Goal: Task Accomplishment & Management: Use online tool/utility

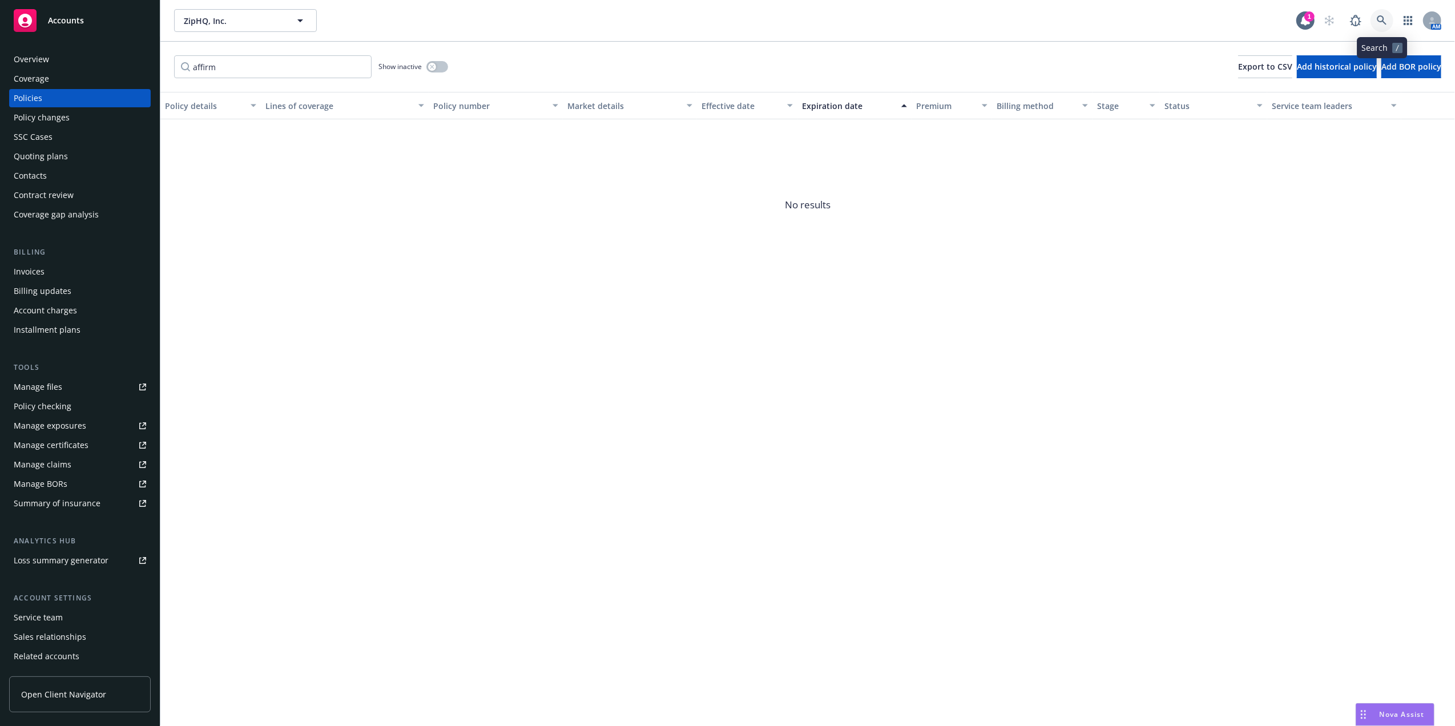
click at [1380, 21] on icon at bounding box center [1382, 20] width 10 height 10
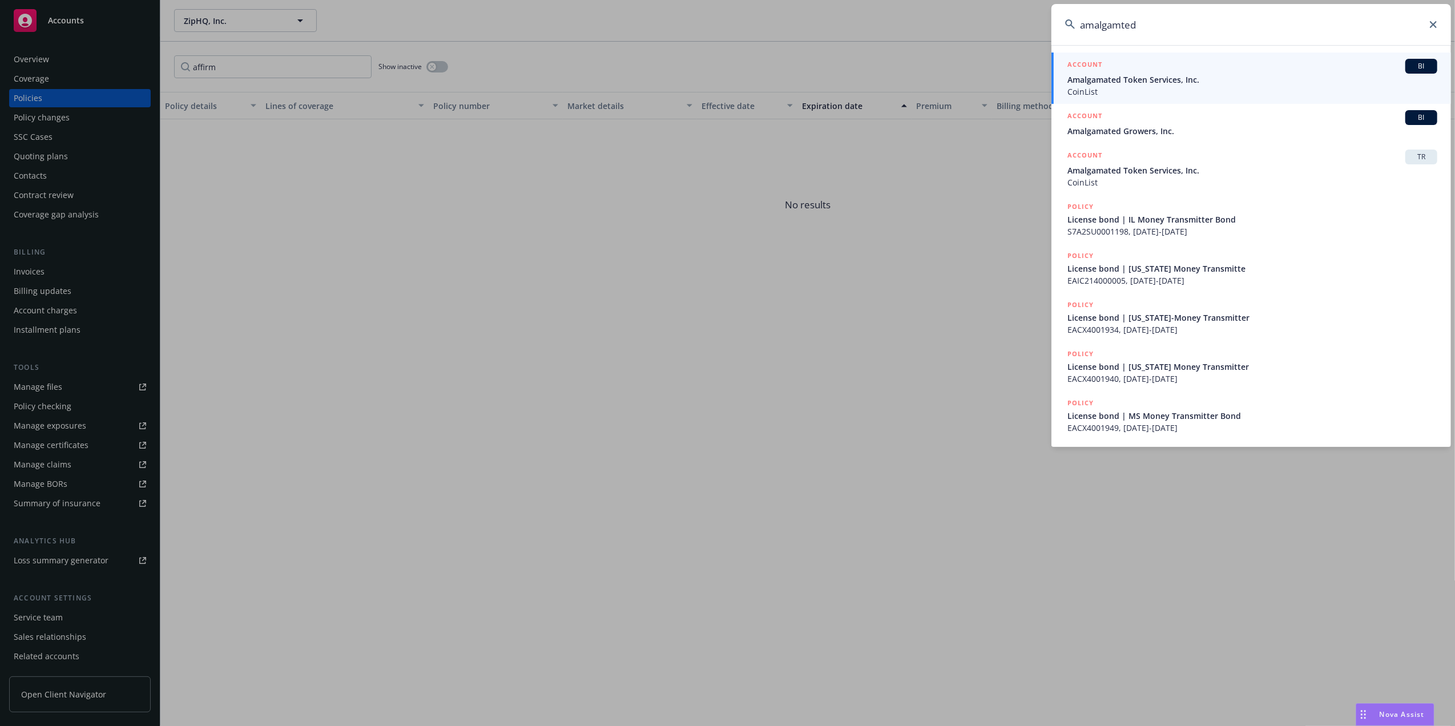
type input "amalgamted"
click at [1207, 91] on span "CoinList" at bounding box center [1253, 92] width 370 height 12
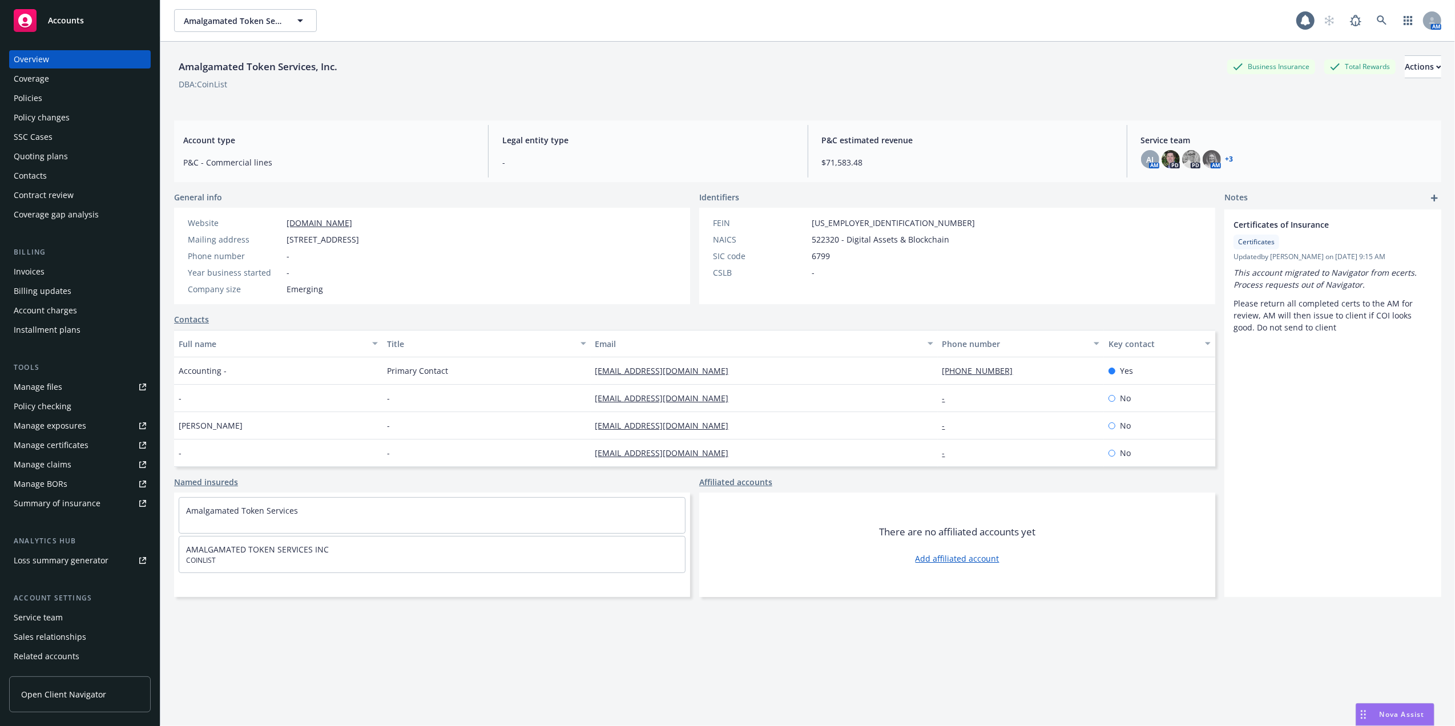
click at [30, 97] on div "Policies" at bounding box center [28, 98] width 29 height 18
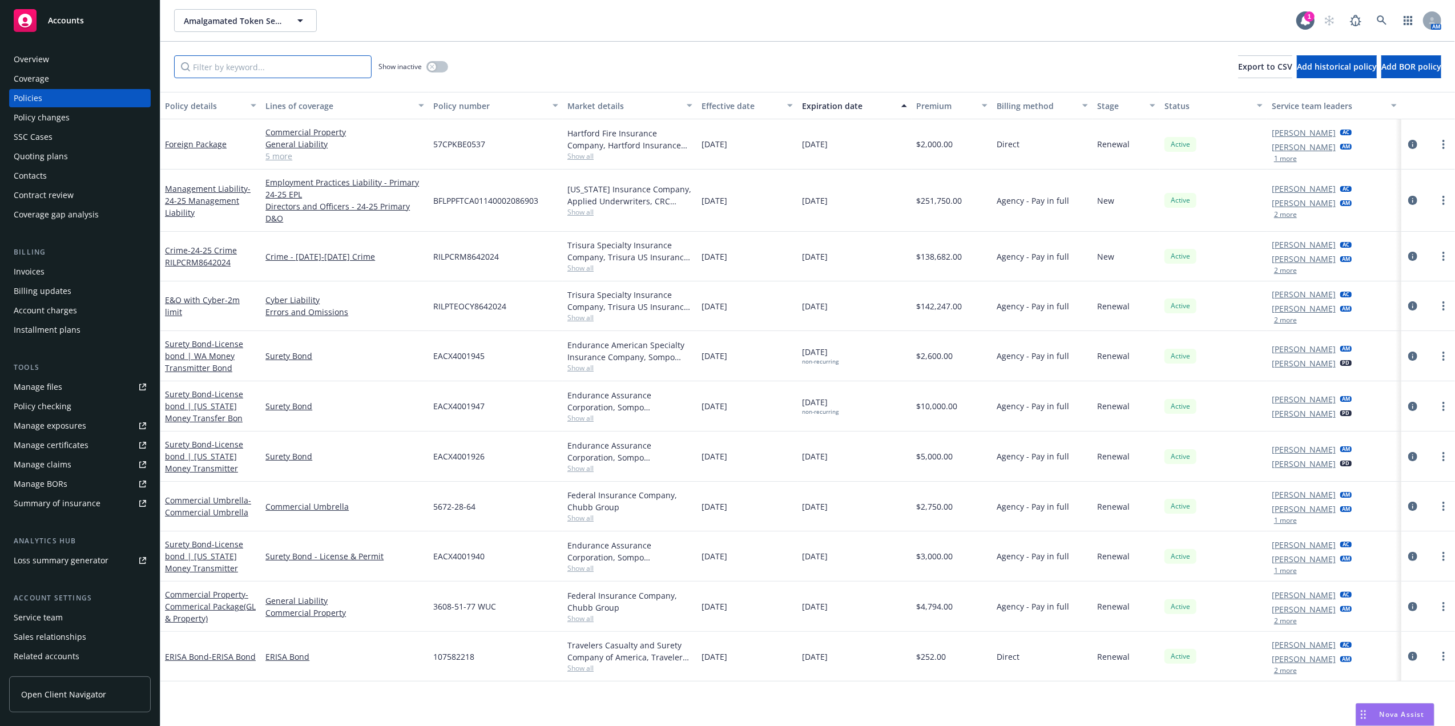
click at [249, 74] on input "Filter by keyword..." at bounding box center [273, 66] width 198 height 23
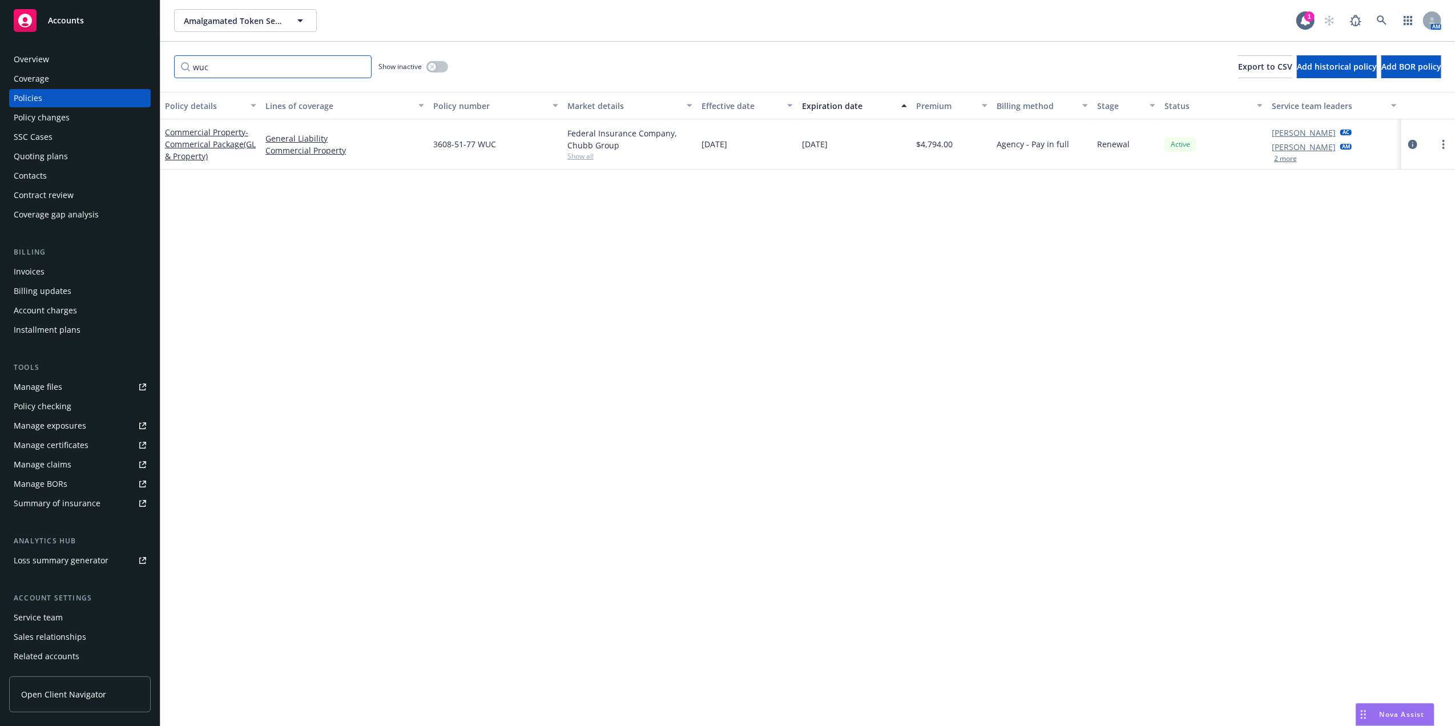
type input "wuc"
click at [83, 268] on div "Invoices" at bounding box center [80, 272] width 132 height 18
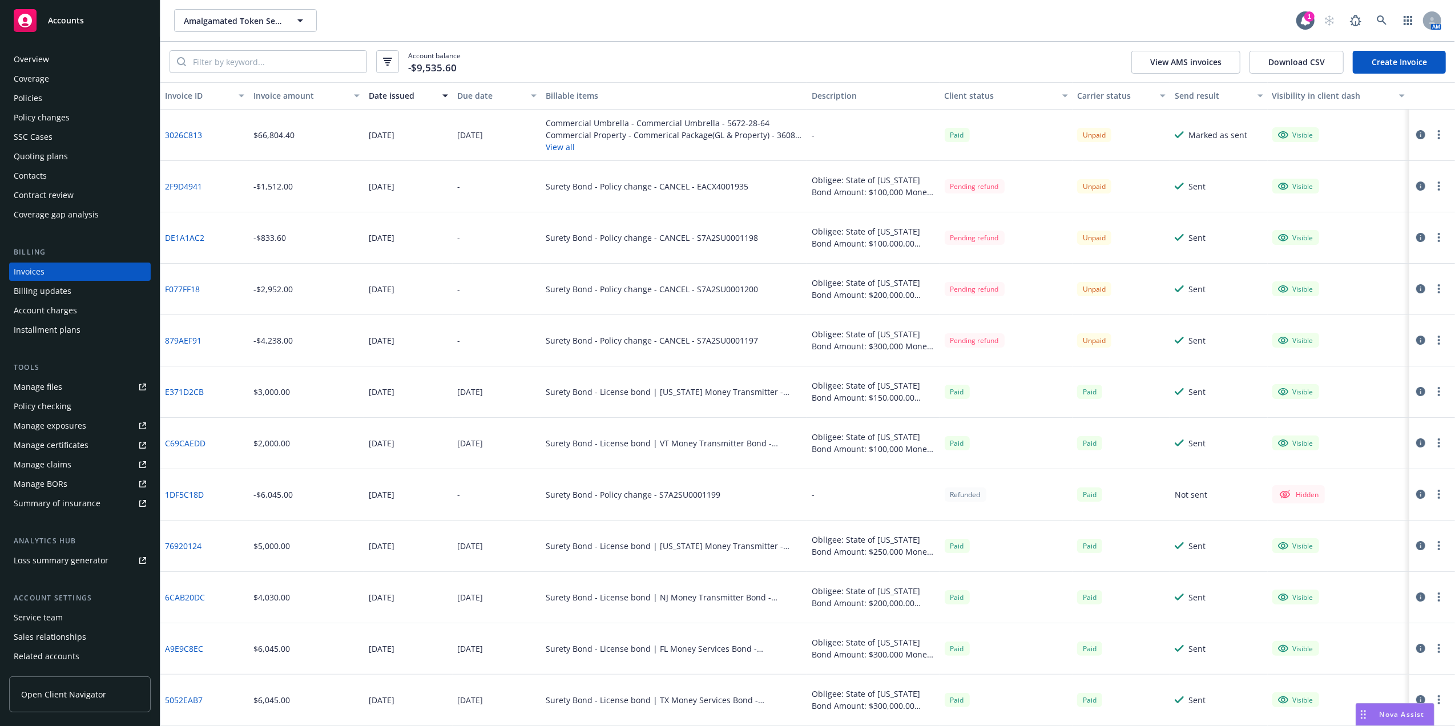
click at [567, 144] on button "View all" at bounding box center [674, 147] width 257 height 12
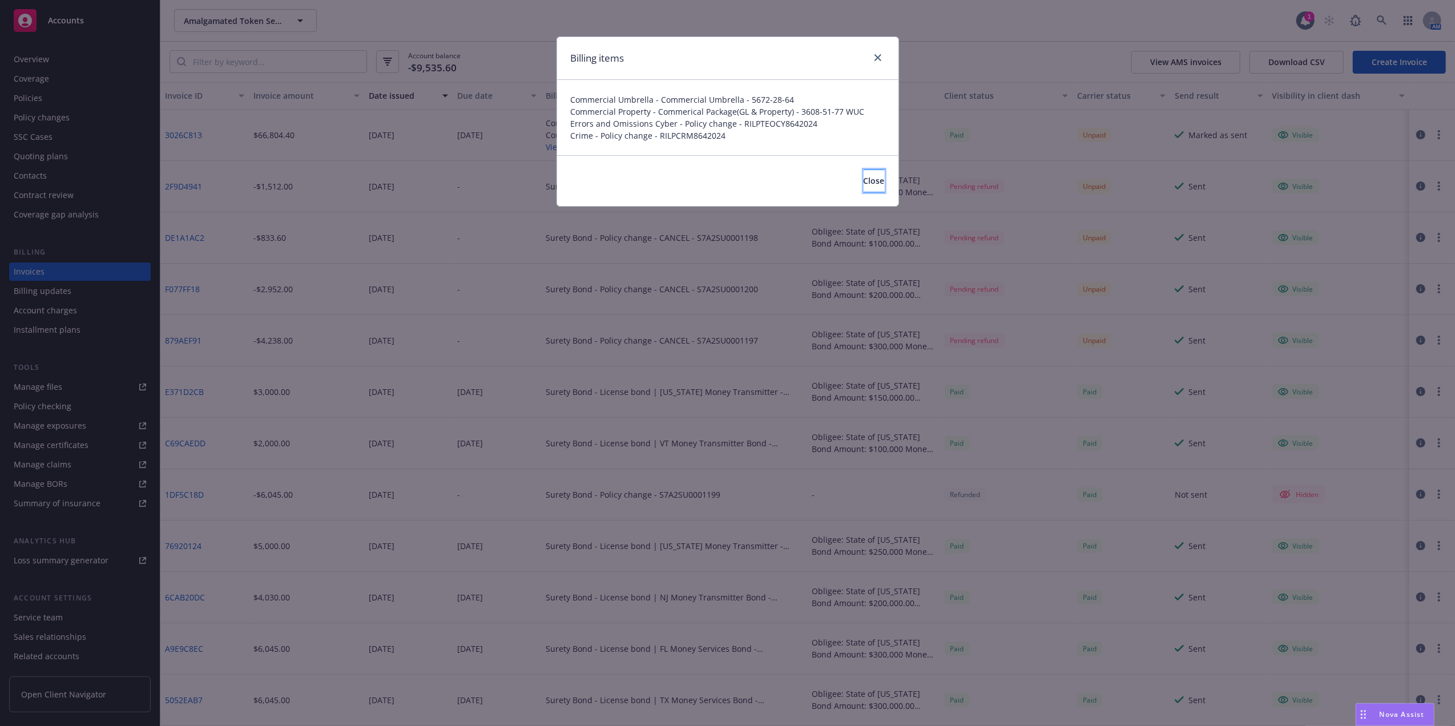
click at [872, 183] on button "Close" at bounding box center [874, 181] width 21 height 23
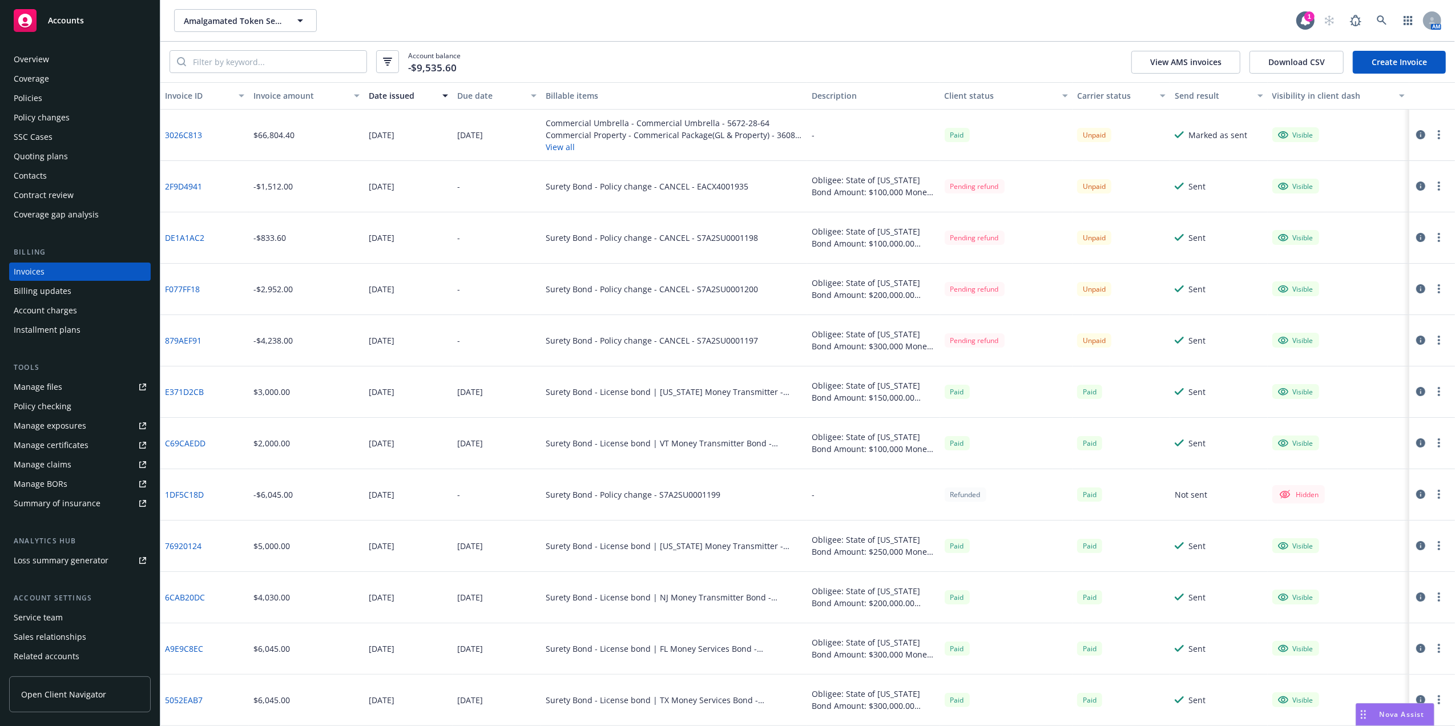
click at [45, 154] on div "Quoting plans" at bounding box center [41, 156] width 54 height 18
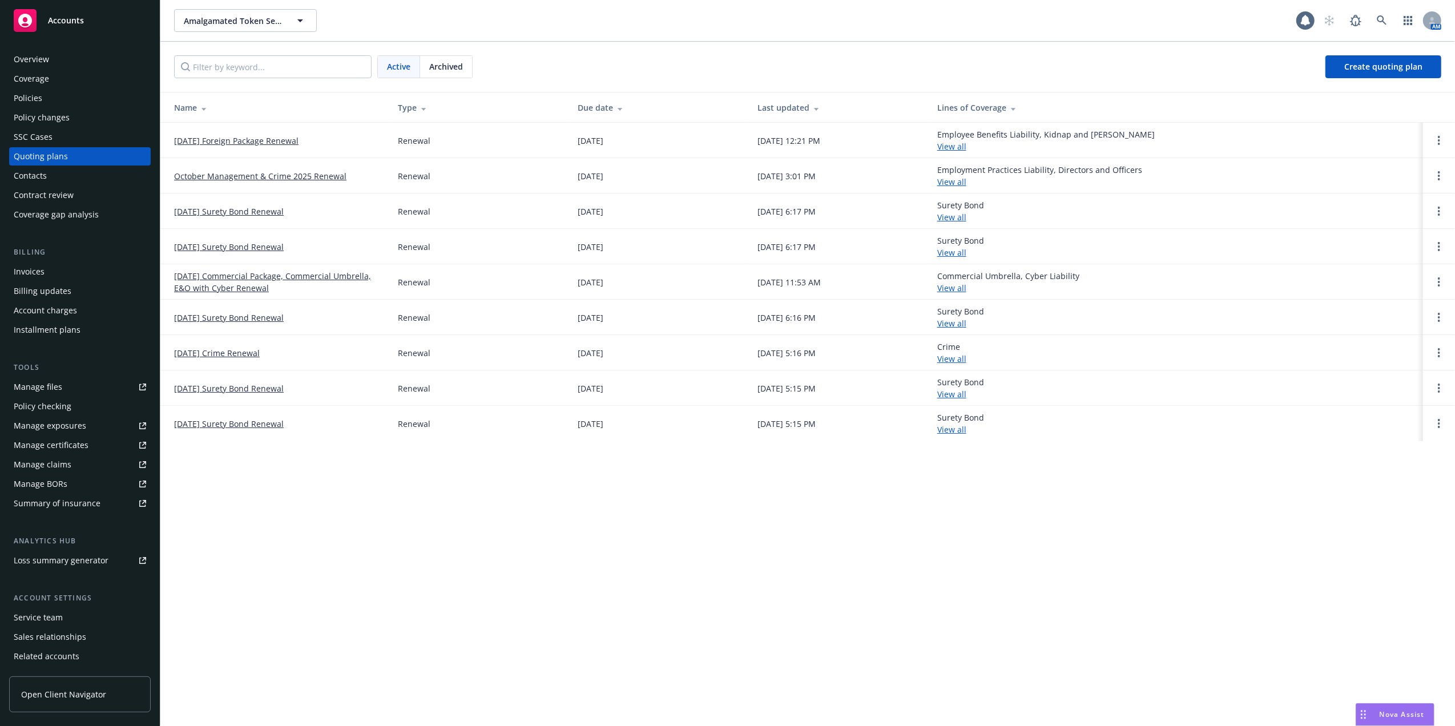
click at [45, 115] on div "Policy changes" at bounding box center [42, 117] width 56 height 18
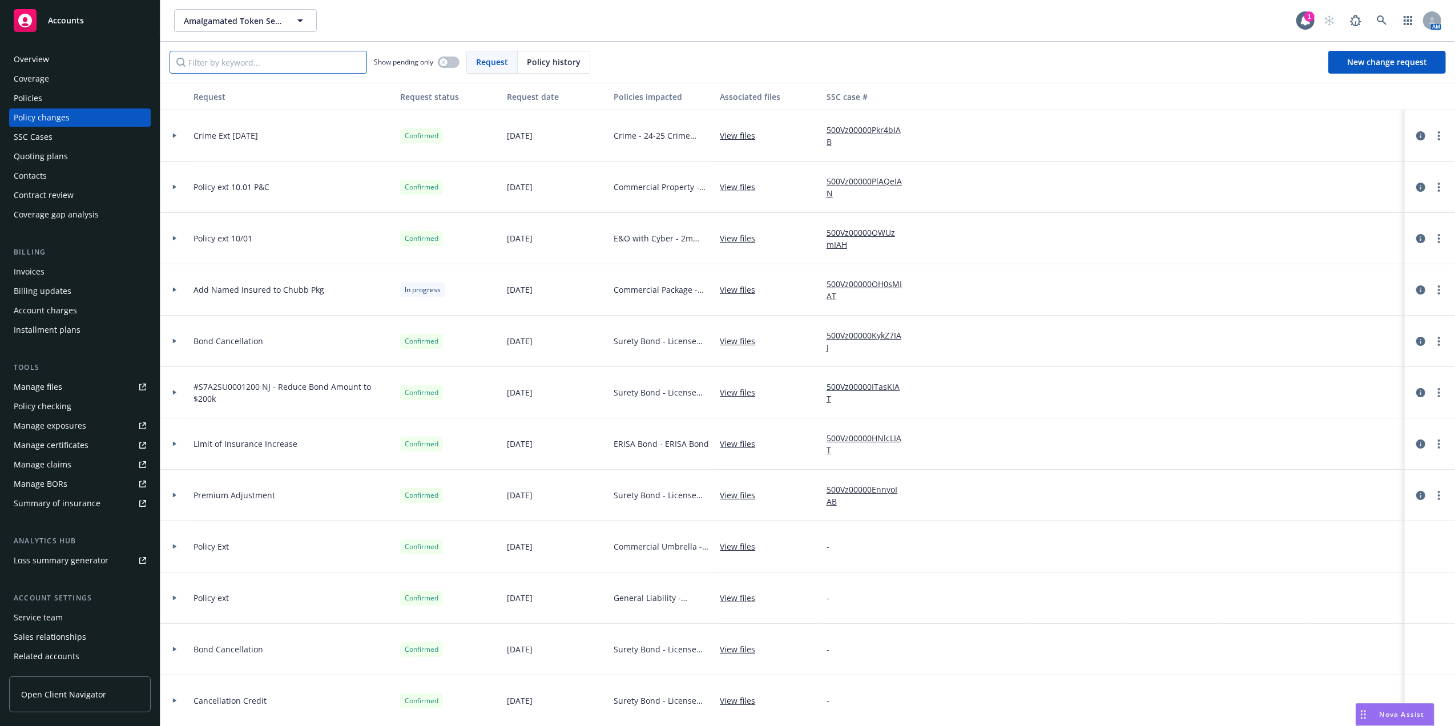
click at [284, 64] on input "Filter by keyword..." at bounding box center [269, 62] width 198 height 23
click at [554, 64] on span "Policy history" at bounding box center [554, 62] width 54 height 12
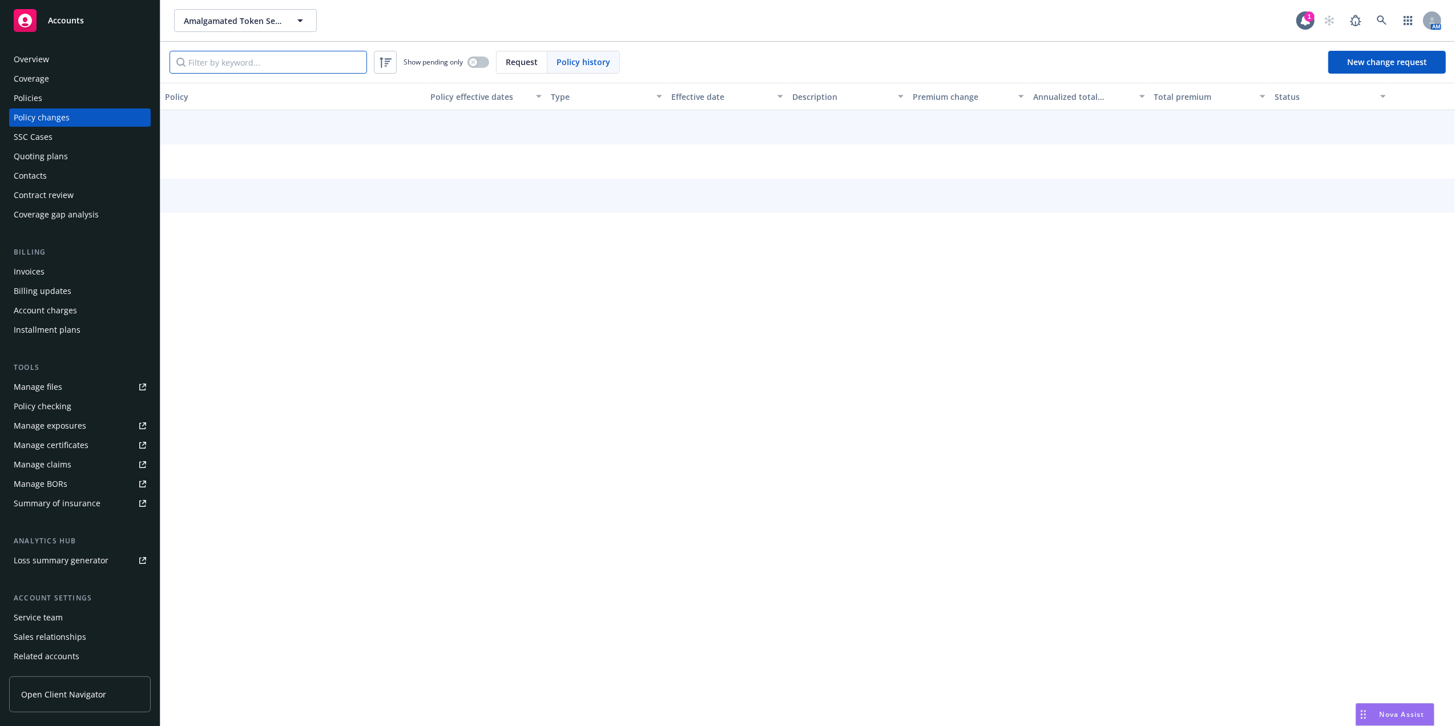
click at [210, 61] on input "Filter by keyword..." at bounding box center [269, 62] width 198 height 23
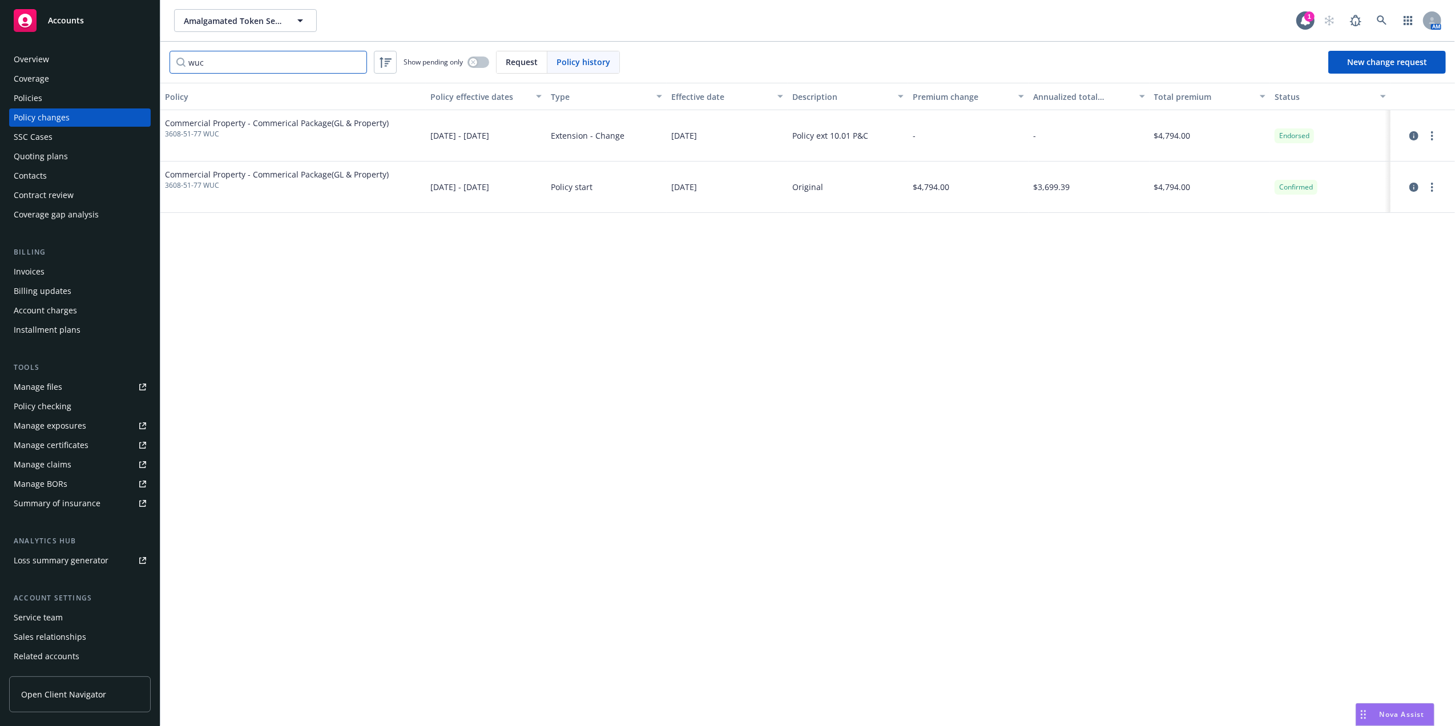
type input "wuc"
click at [1293, 134] on span "Endorsed" at bounding box center [1294, 136] width 30 height 10
click at [1412, 133] on icon "circleInformation" at bounding box center [1414, 135] width 9 height 9
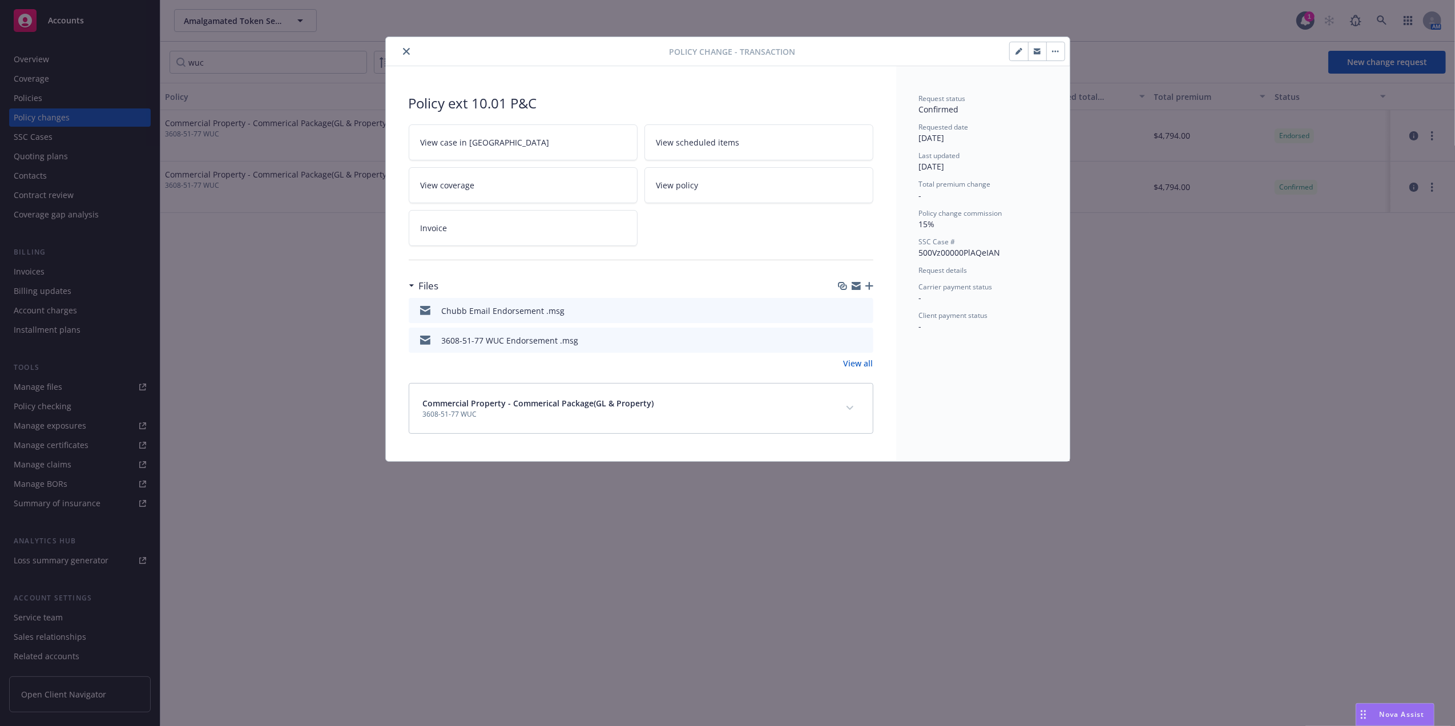
click at [863, 339] on icon "preview file" at bounding box center [862, 340] width 10 height 8
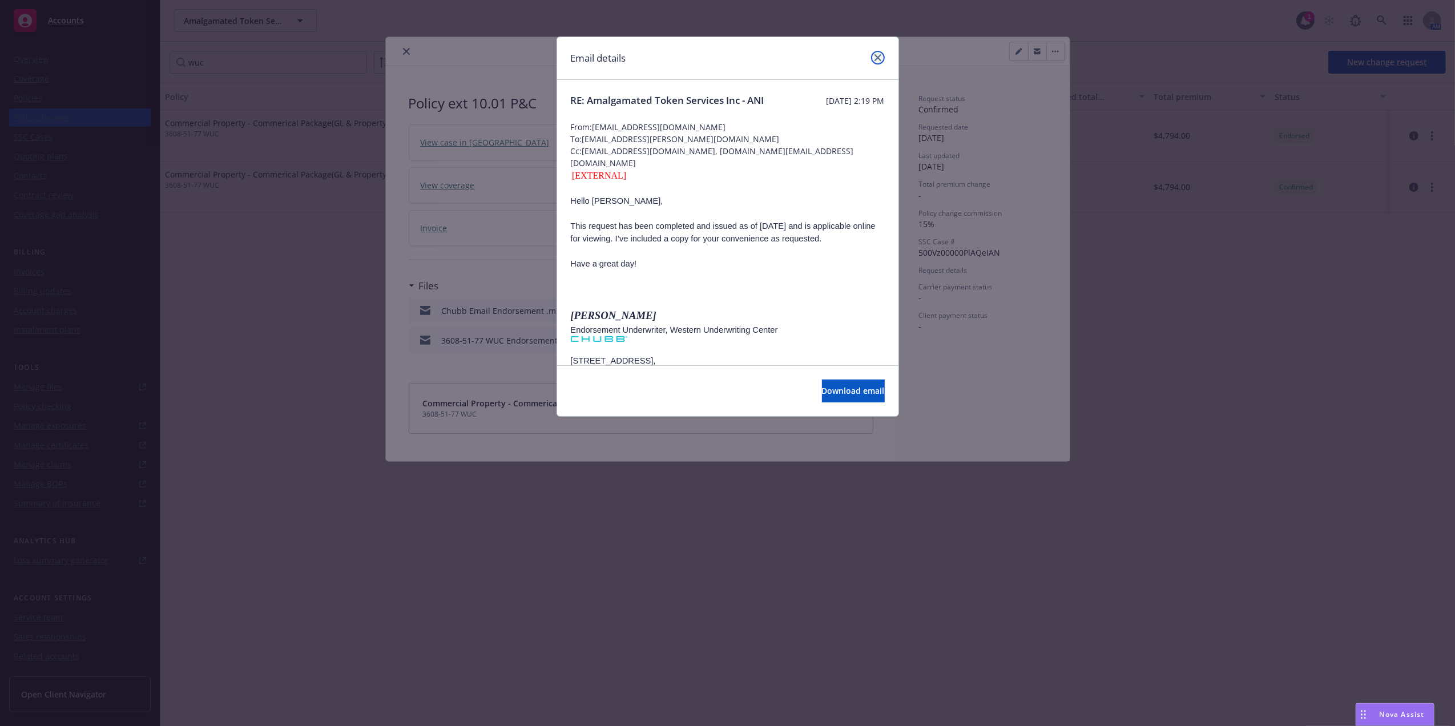
click at [880, 55] on icon "close" at bounding box center [878, 57] width 7 height 7
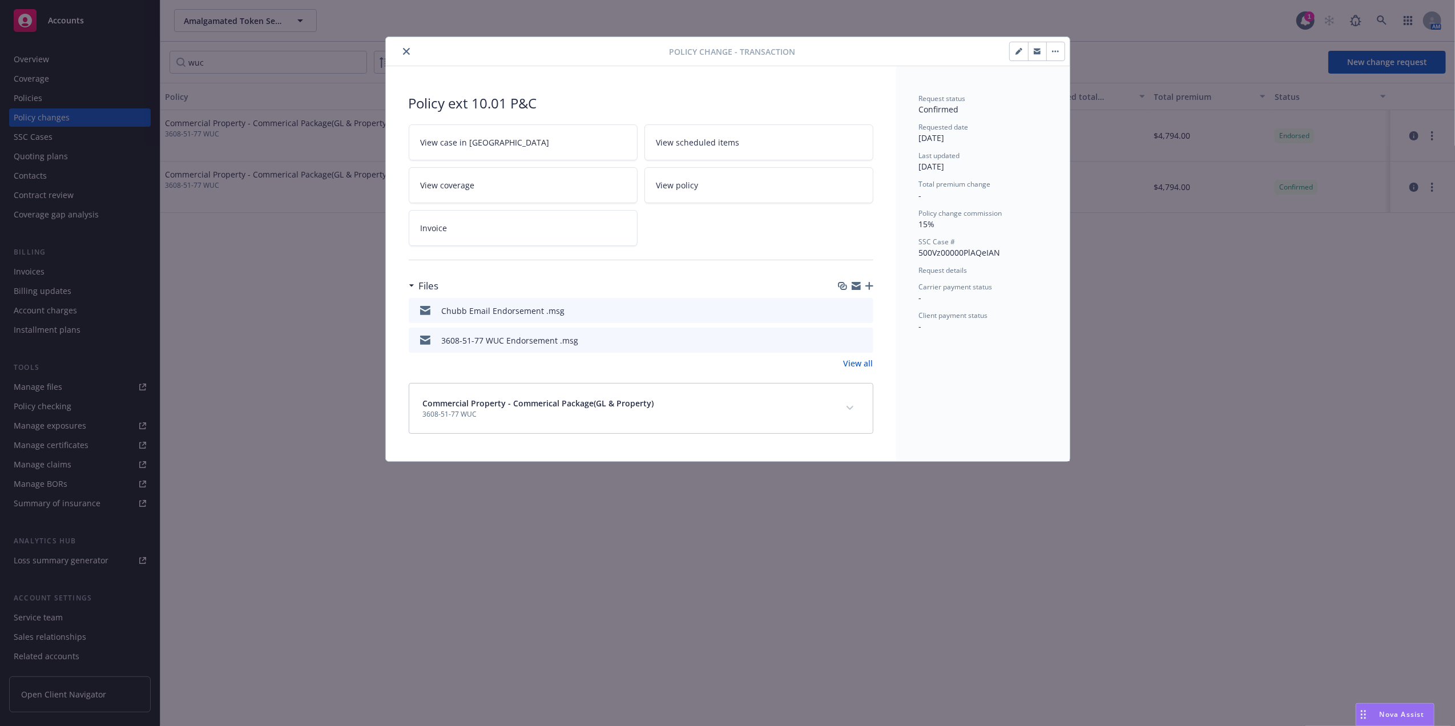
click at [861, 363] on link "View all" at bounding box center [859, 363] width 30 height 12
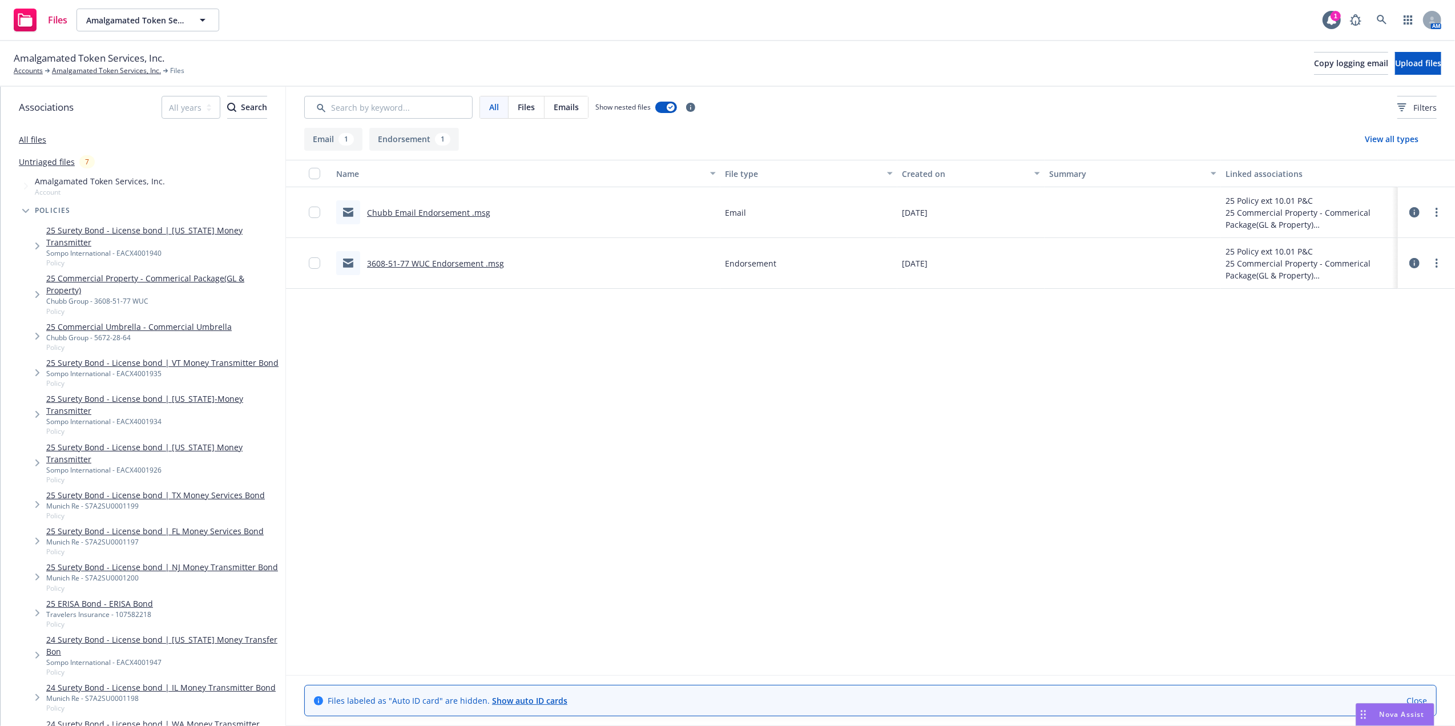
click at [1419, 213] on icon at bounding box center [1415, 212] width 10 height 10
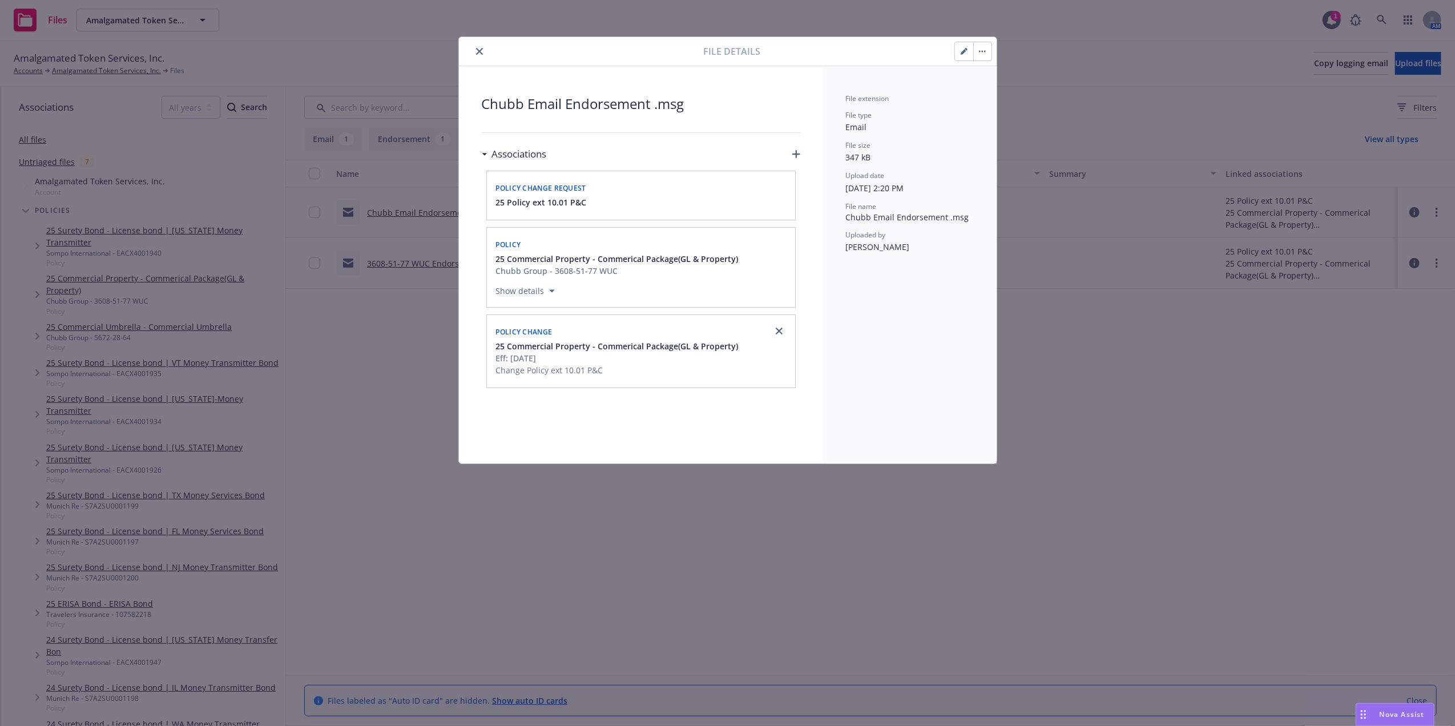
click at [477, 51] on icon "close" at bounding box center [479, 51] width 7 height 7
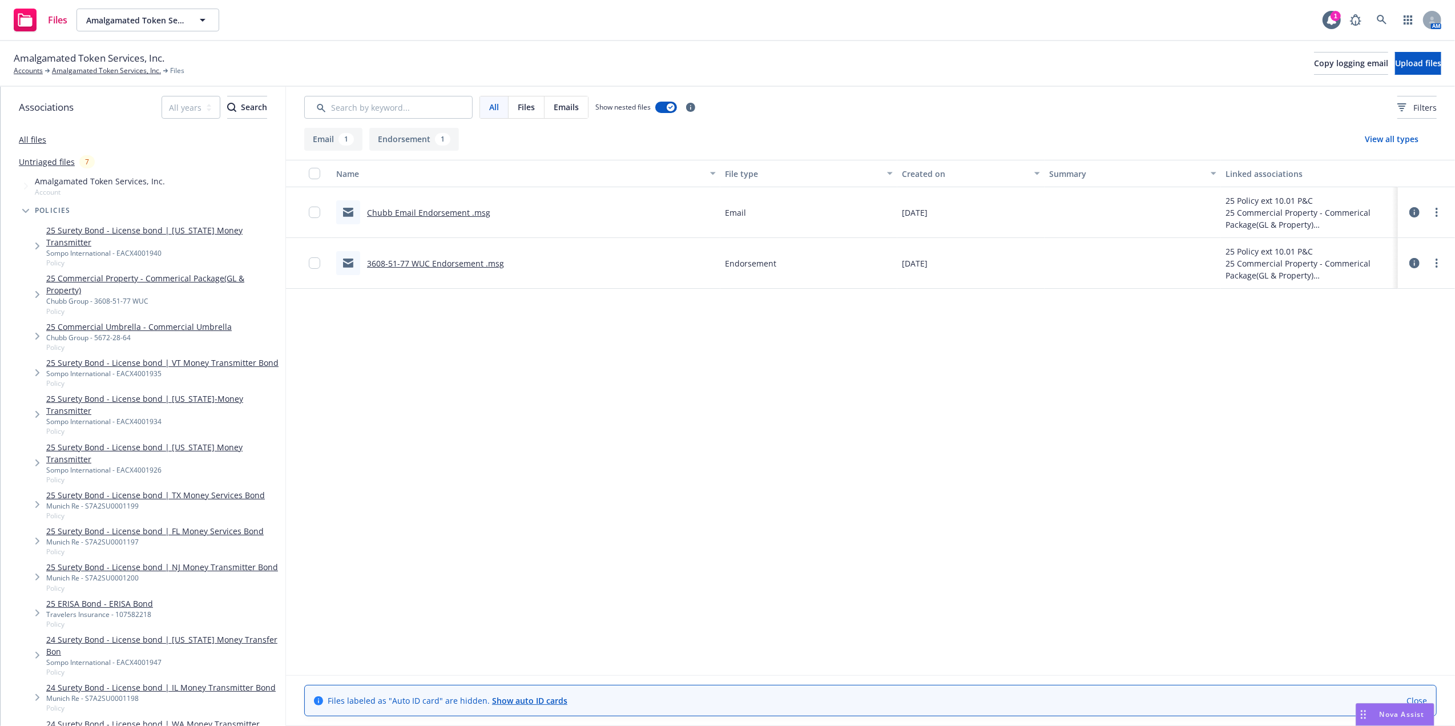
click at [1412, 258] on icon at bounding box center [1415, 263] width 10 height 10
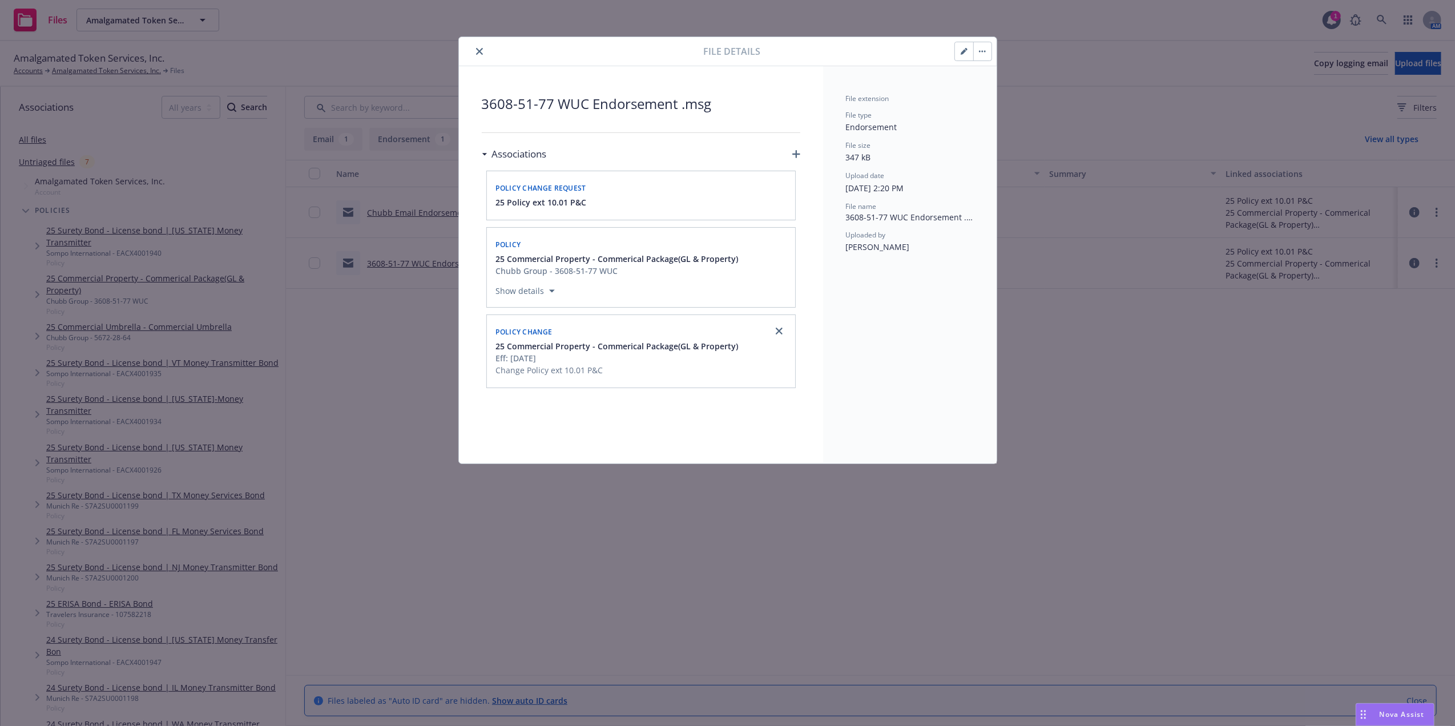
click at [476, 42] on div "File details" at bounding box center [728, 51] width 538 height 29
click at [476, 43] on div "File details" at bounding box center [728, 51] width 538 height 29
drag, startPoint x: 476, startPoint y: 43, endPoint x: 477, endPoint y: 56, distance: 12.6
click at [477, 56] on button "close" at bounding box center [480, 52] width 14 height 14
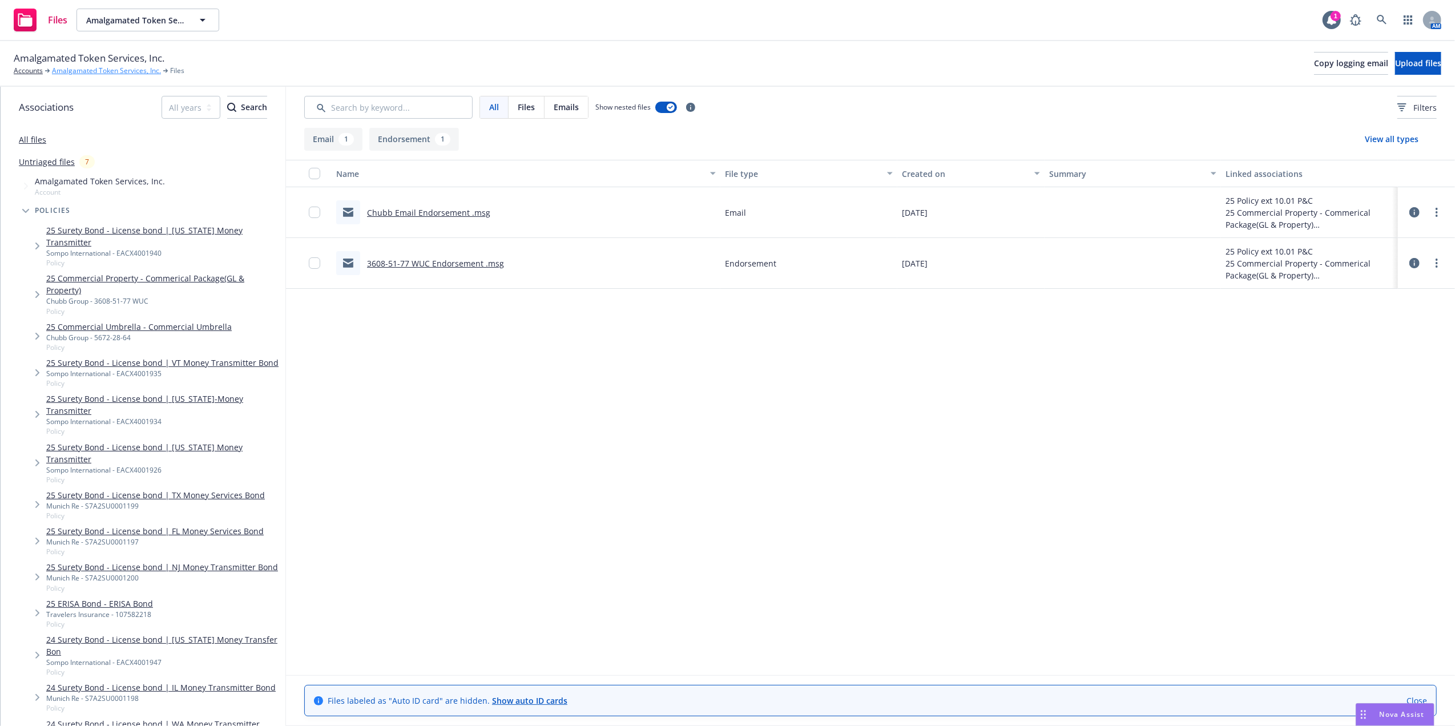
click at [112, 69] on link "Amalgamated Token Services, Inc." at bounding box center [106, 71] width 109 height 10
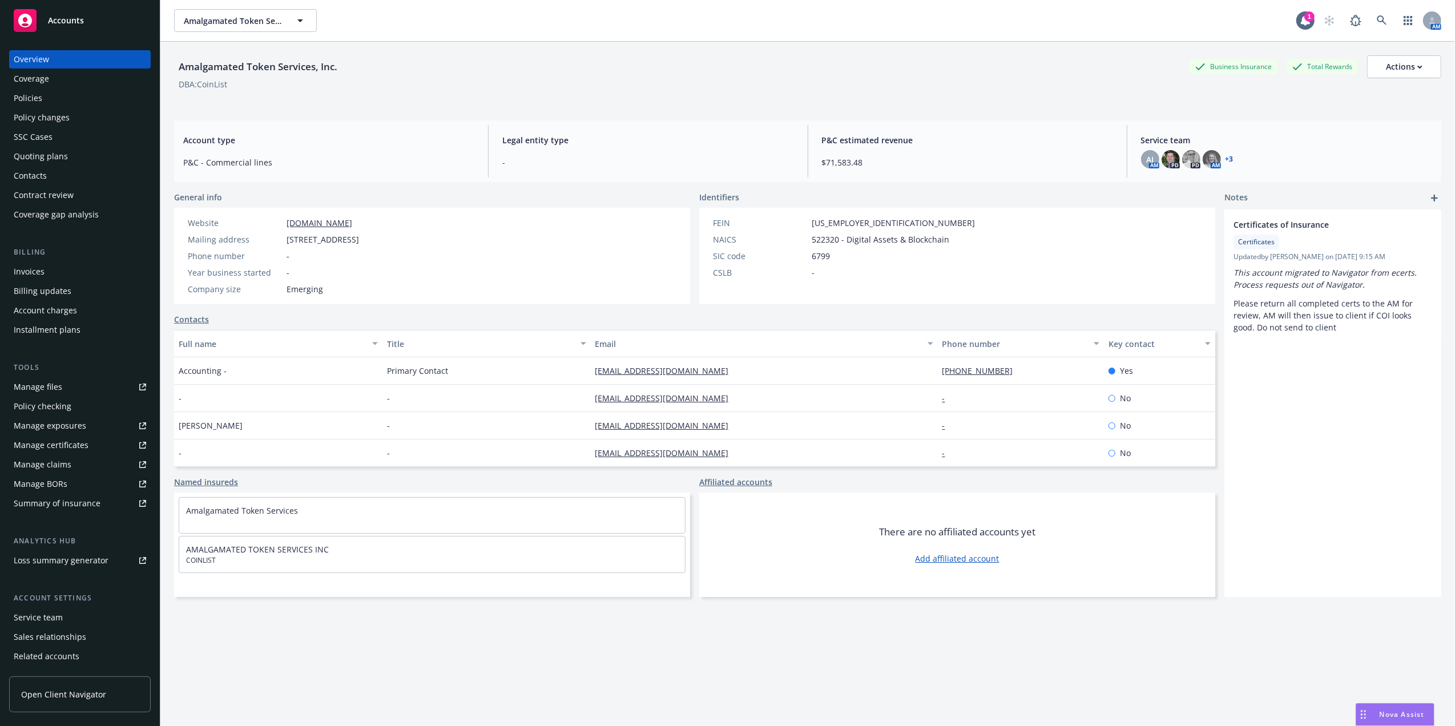
click at [40, 275] on div "Invoices" at bounding box center [29, 272] width 31 height 18
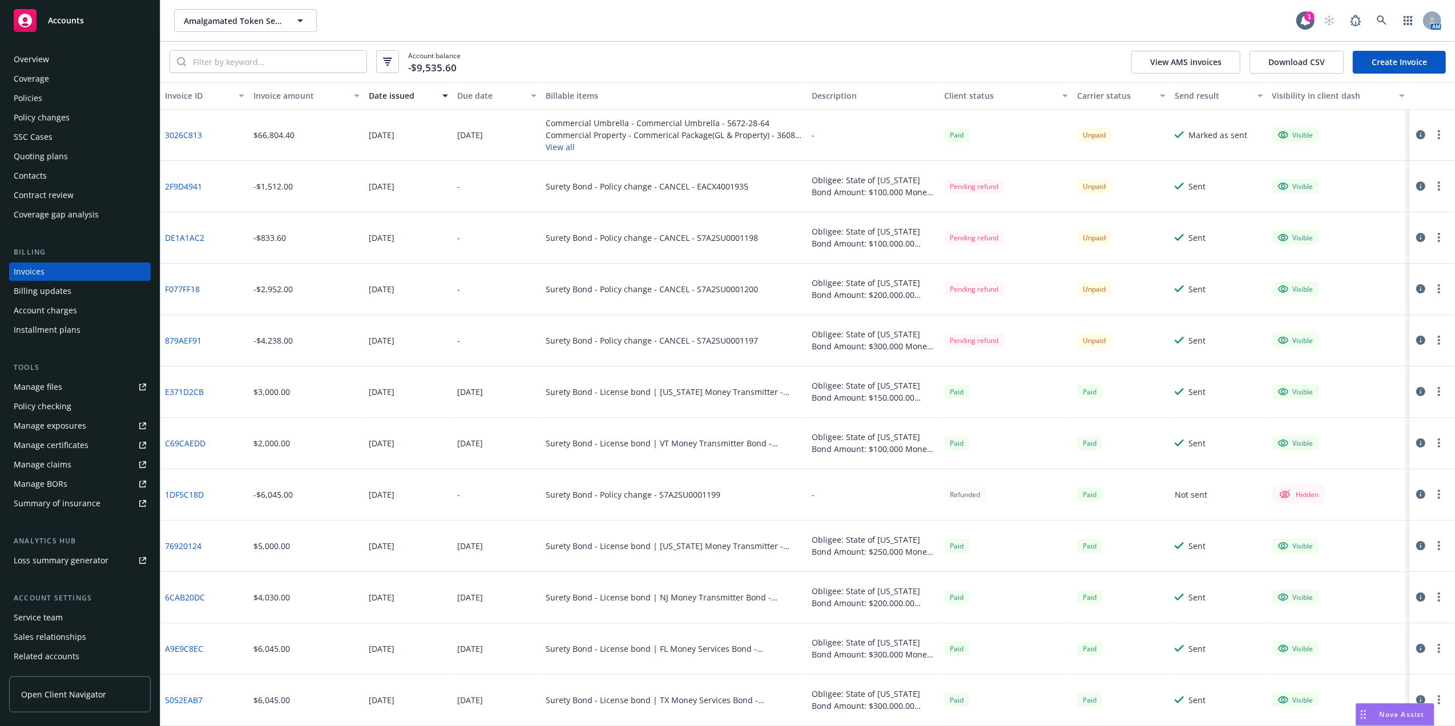
click at [549, 145] on button "View all" at bounding box center [674, 147] width 257 height 12
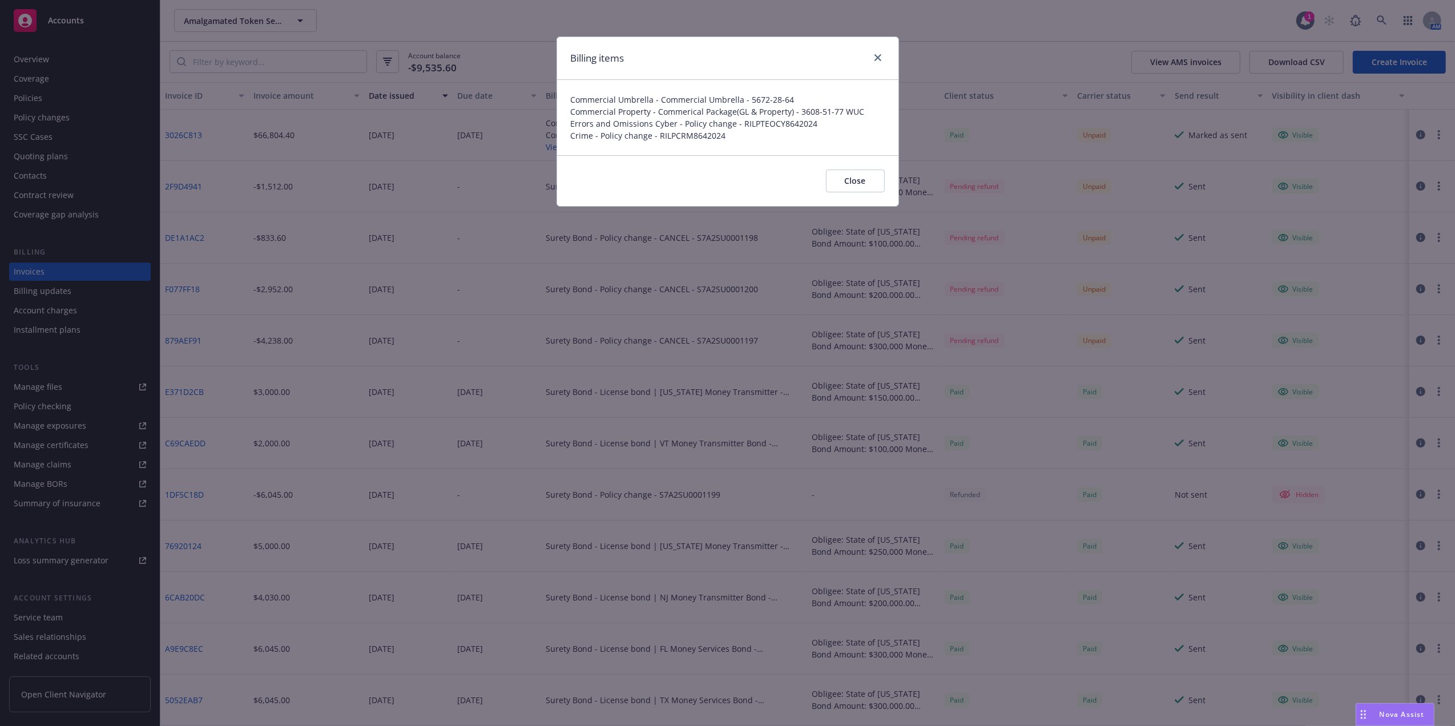
click at [816, 107] on span "Commercial Property - Commerical Package(GL & Property) - 3608-51-77 WUC" at bounding box center [728, 112] width 314 height 12
click at [717, 112] on span "Commercial Property - Commerical Package(GL & Property) - 3608-51-77 WUC" at bounding box center [728, 112] width 314 height 12
click at [877, 57] on icon "close" at bounding box center [878, 57] width 7 height 7
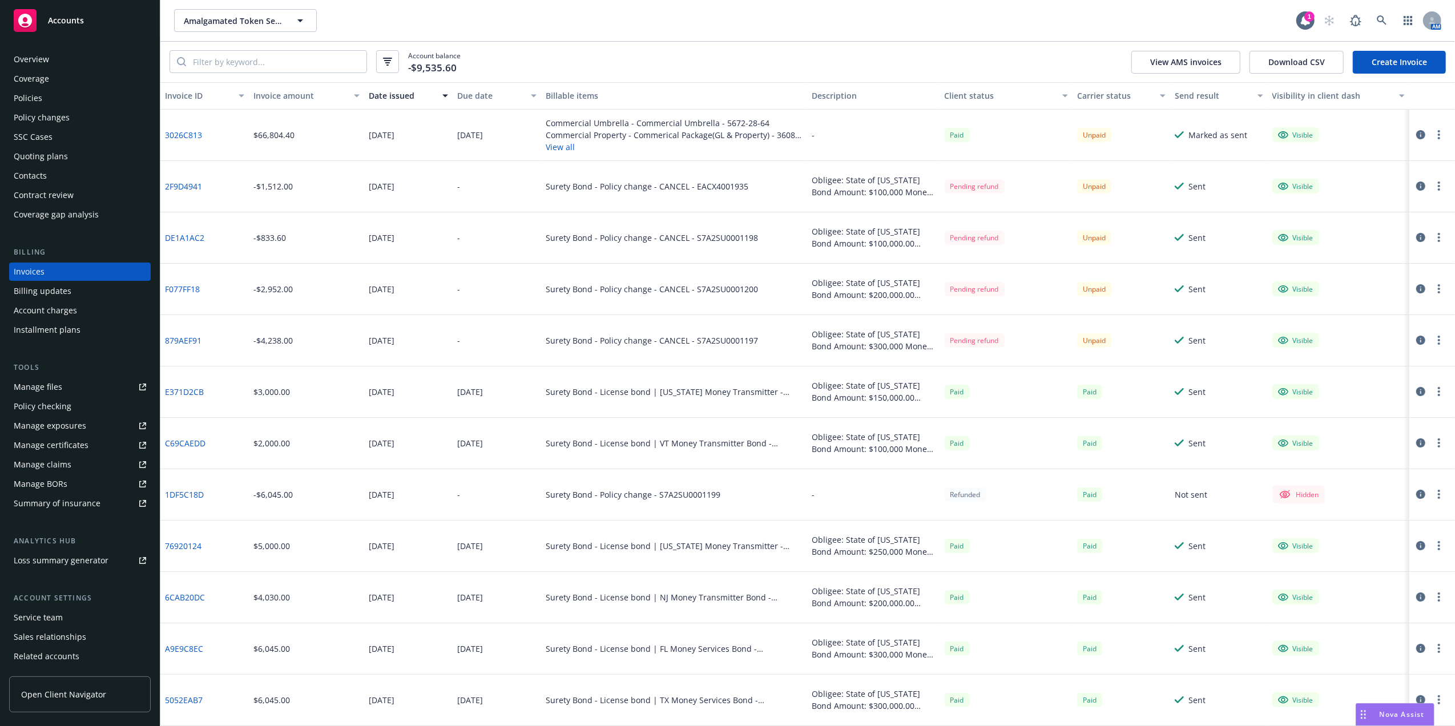
click at [1380, 67] on link "Create Invoice" at bounding box center [1399, 62] width 93 height 23
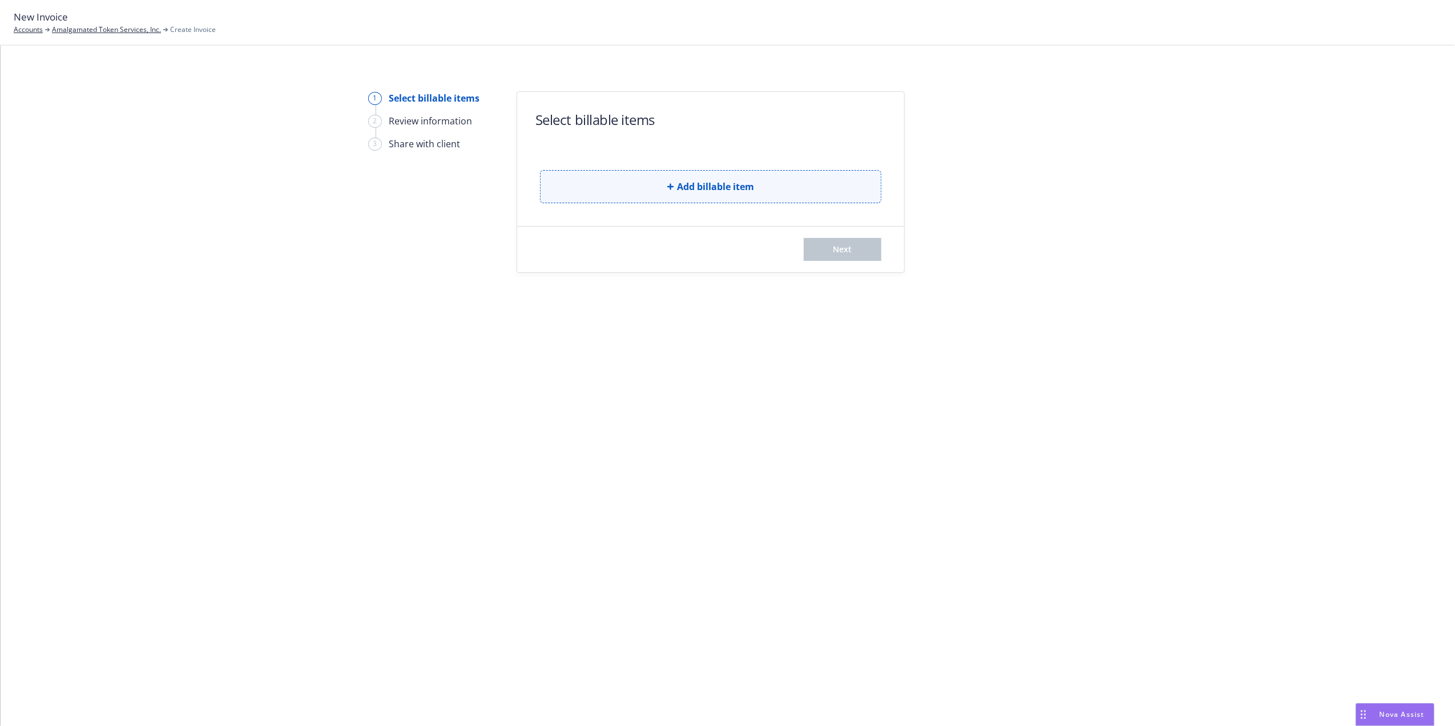
click at [679, 178] on button "Add billable item" at bounding box center [710, 186] width 341 height 33
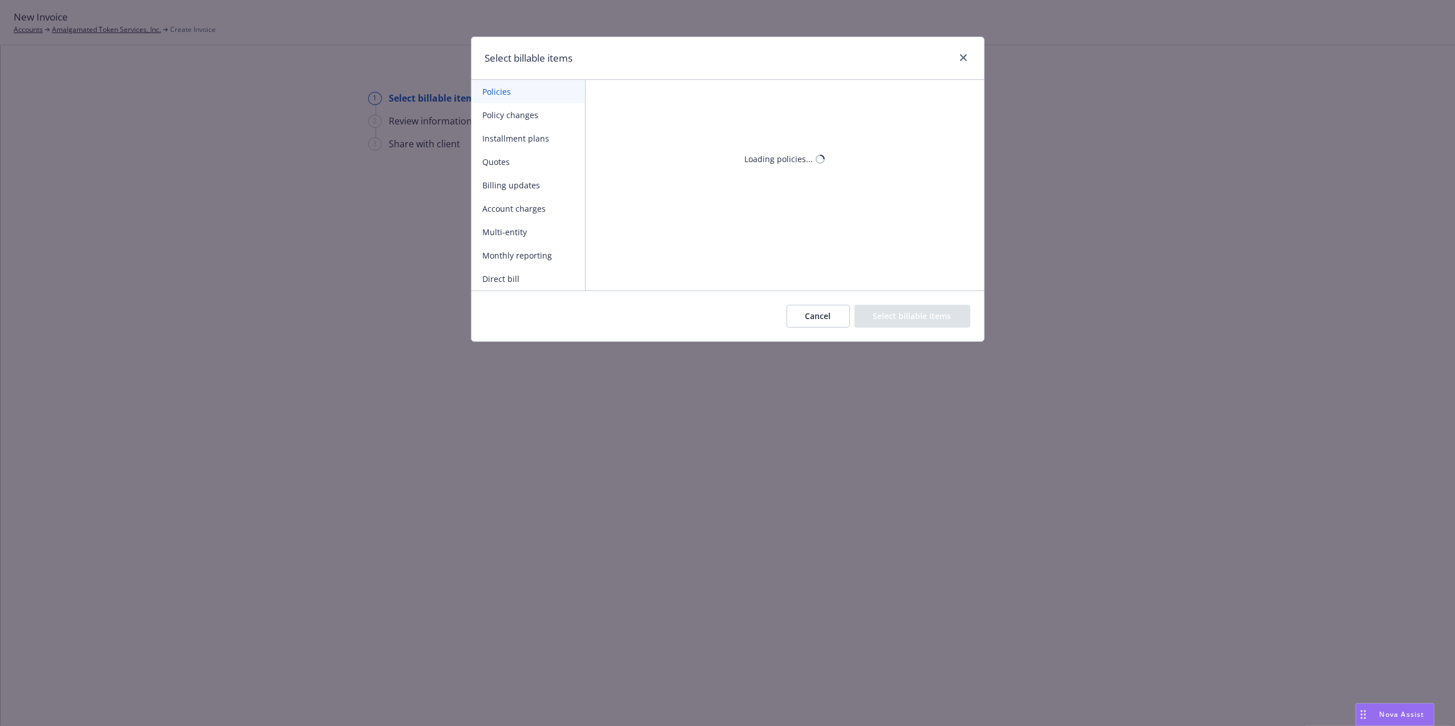
click at [492, 119] on button "Policy changes" at bounding box center [529, 114] width 114 height 23
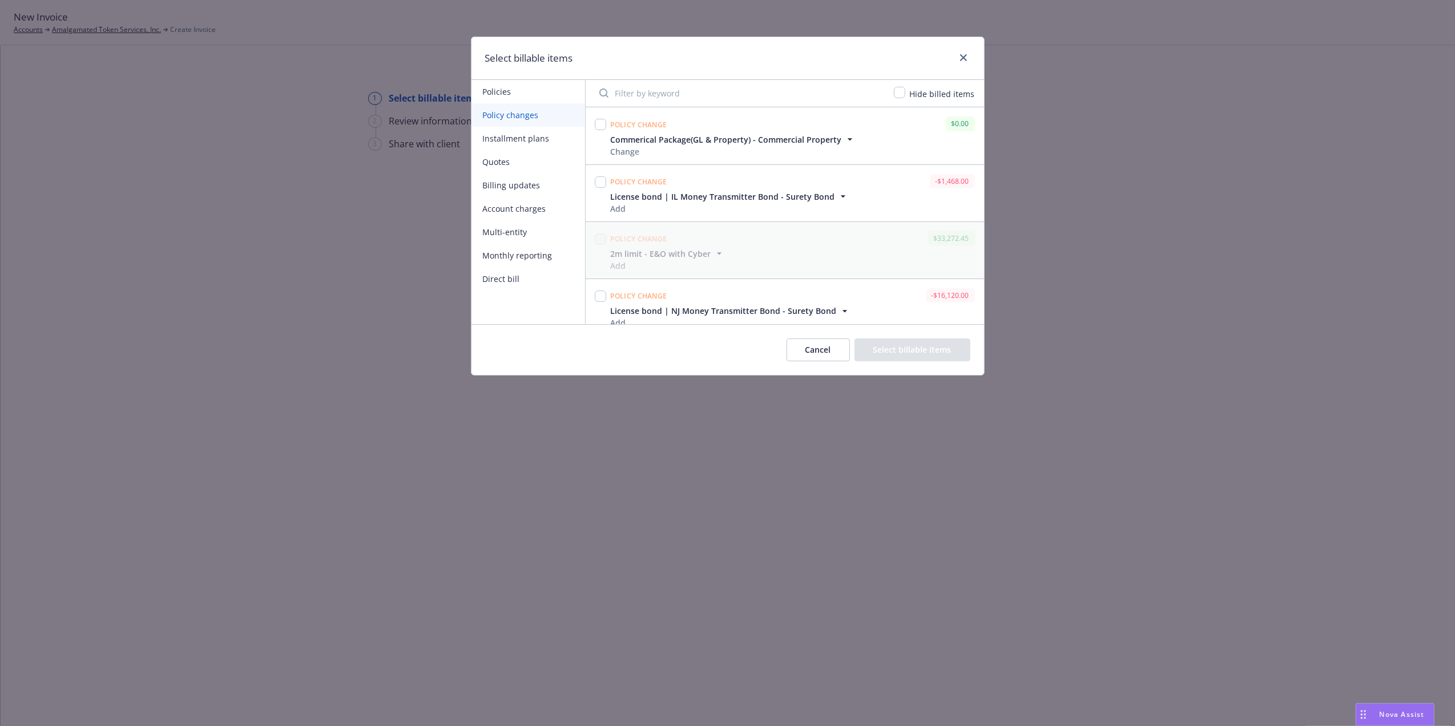
click at [791, 140] on span "Commerical Package(GL & Property) - Commercial Property" at bounding box center [726, 140] width 231 height 12
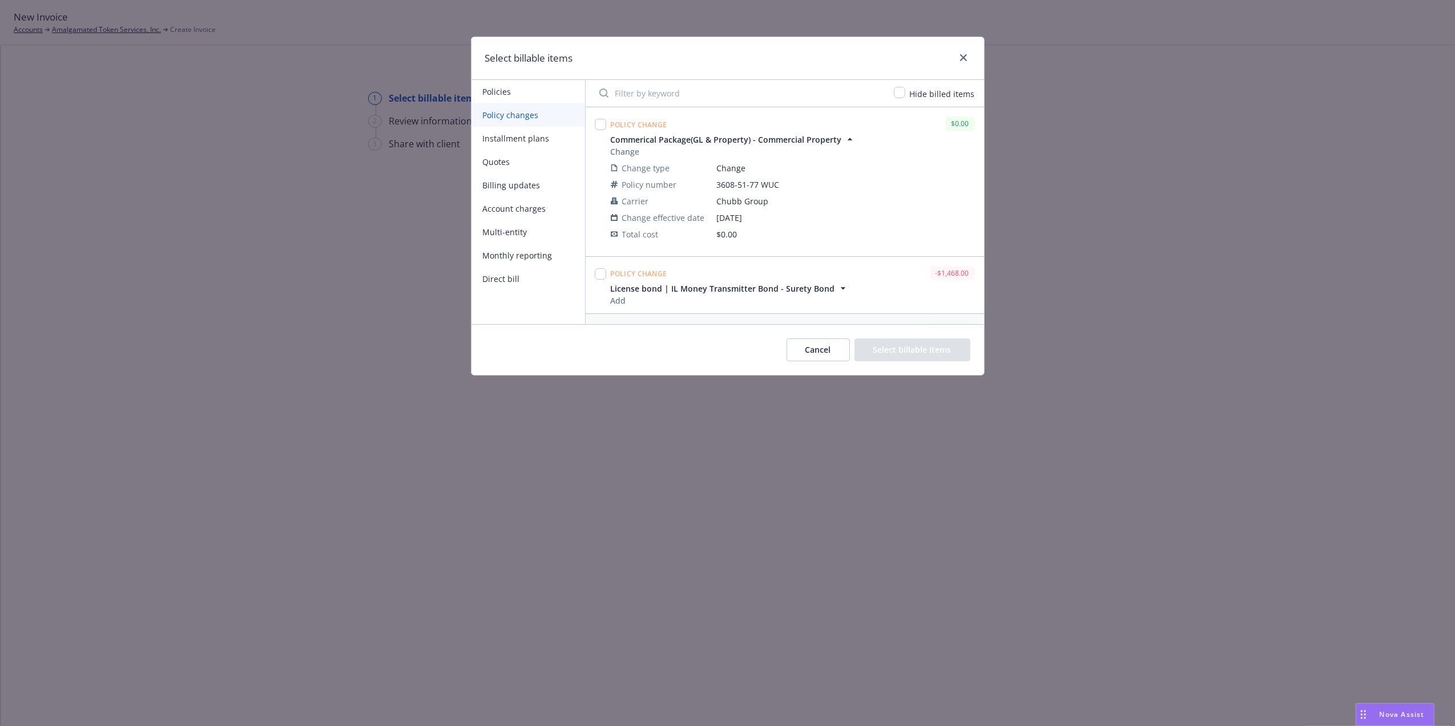
click at [791, 140] on span "Commerical Package(GL & Property) - Commercial Property" at bounding box center [726, 140] width 231 height 12
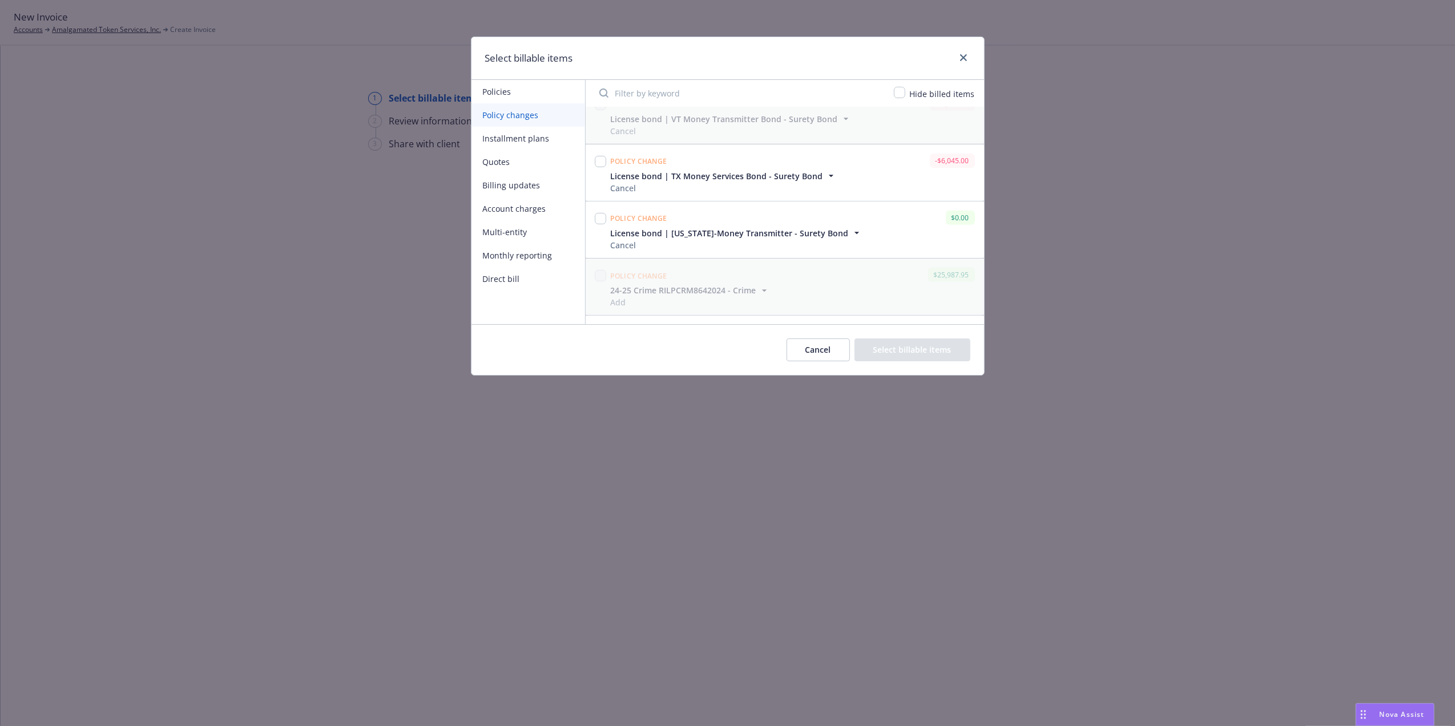
scroll to position [586, 0]
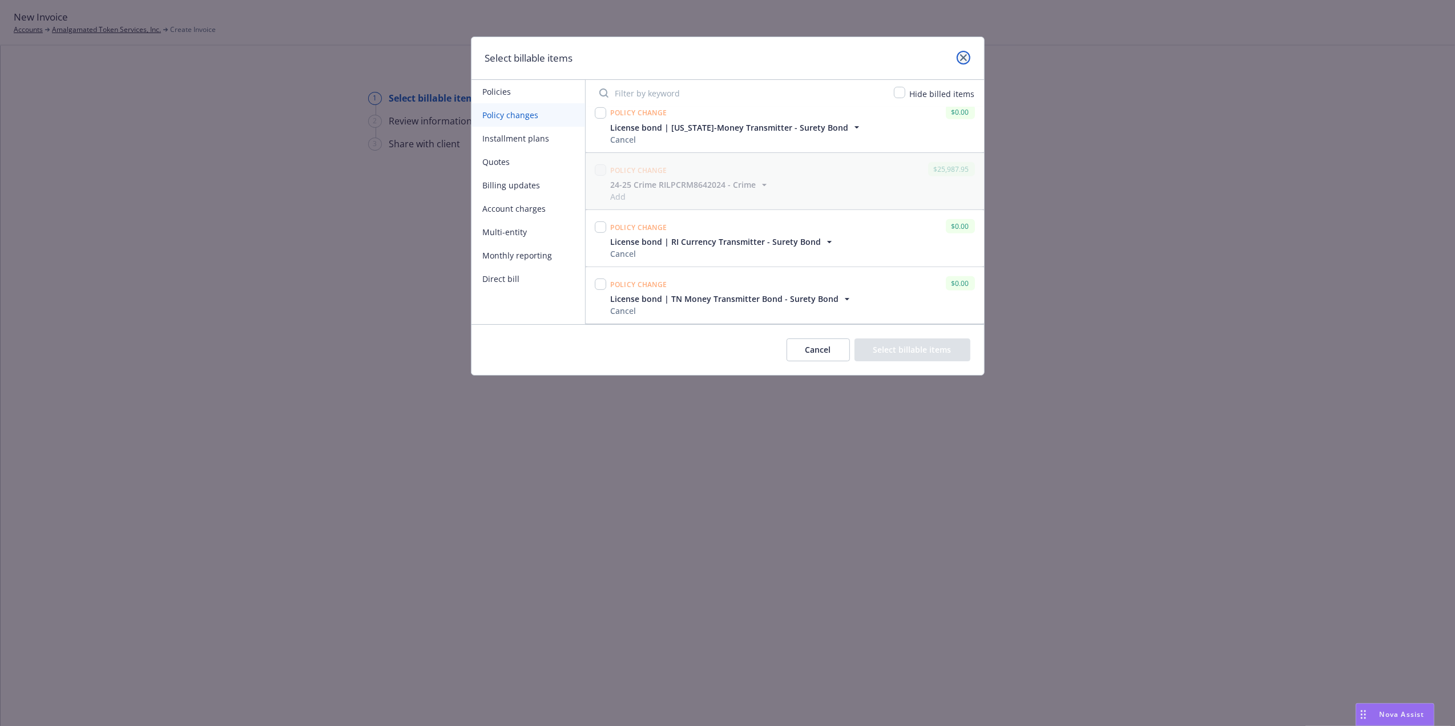
click at [969, 58] on link "close" at bounding box center [964, 58] width 14 height 14
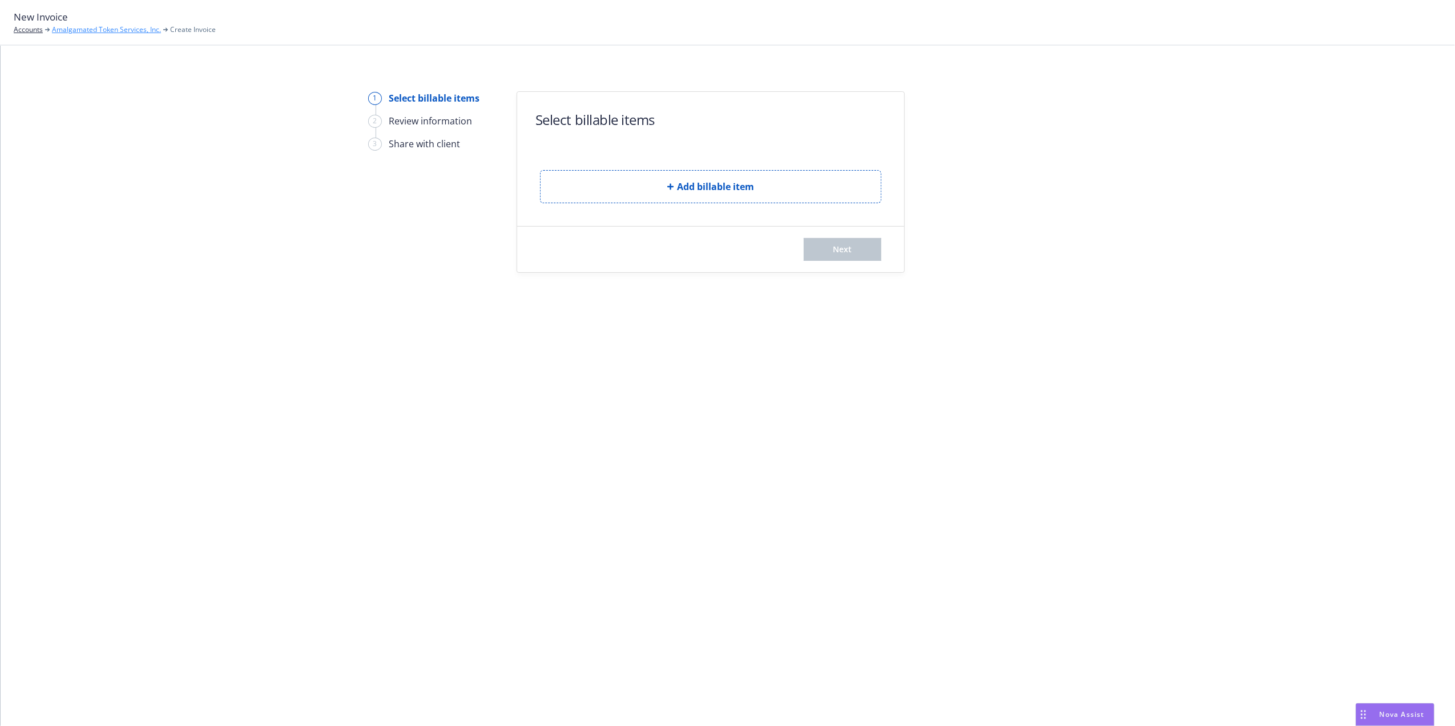
click at [124, 26] on link "Amalgamated Token Services, Inc." at bounding box center [106, 30] width 109 height 10
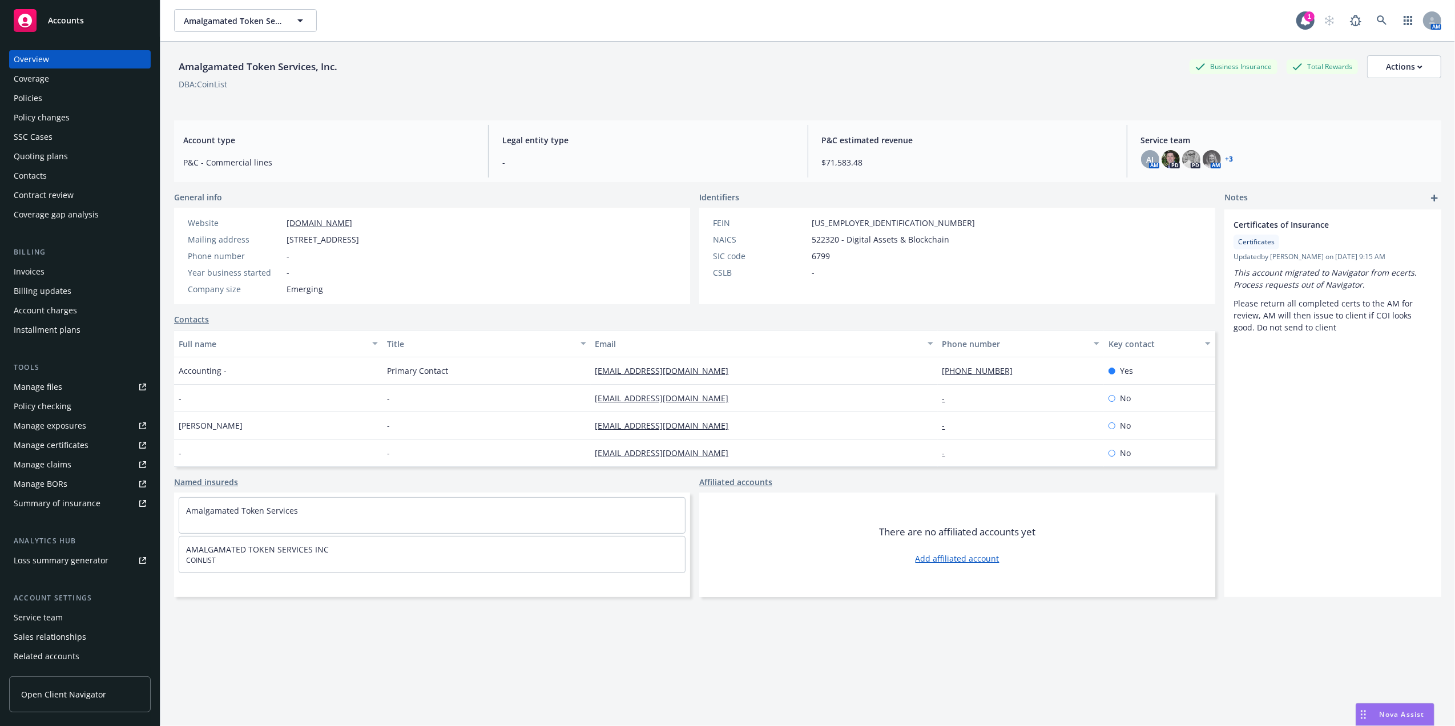
click at [106, 97] on div "Policies" at bounding box center [80, 98] width 132 height 18
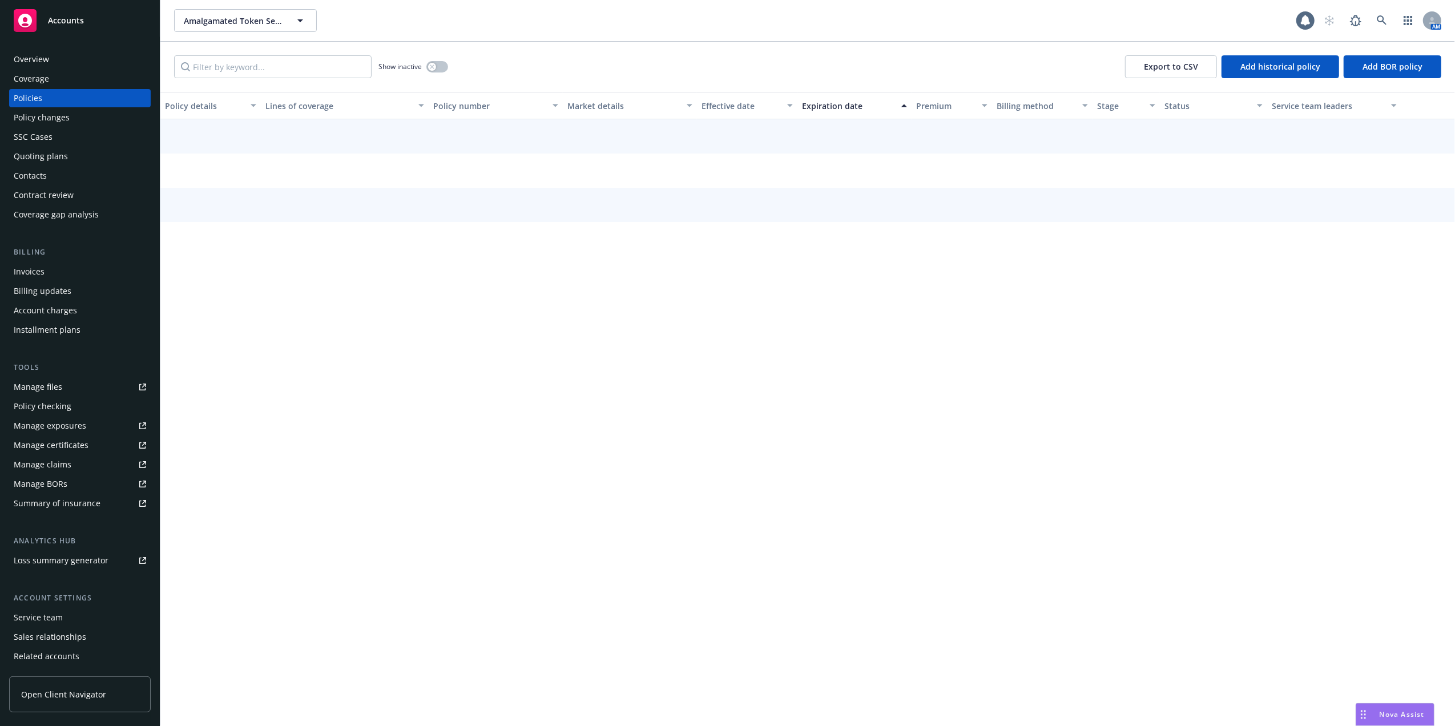
click at [87, 119] on div "Policy changes" at bounding box center [80, 117] width 132 height 18
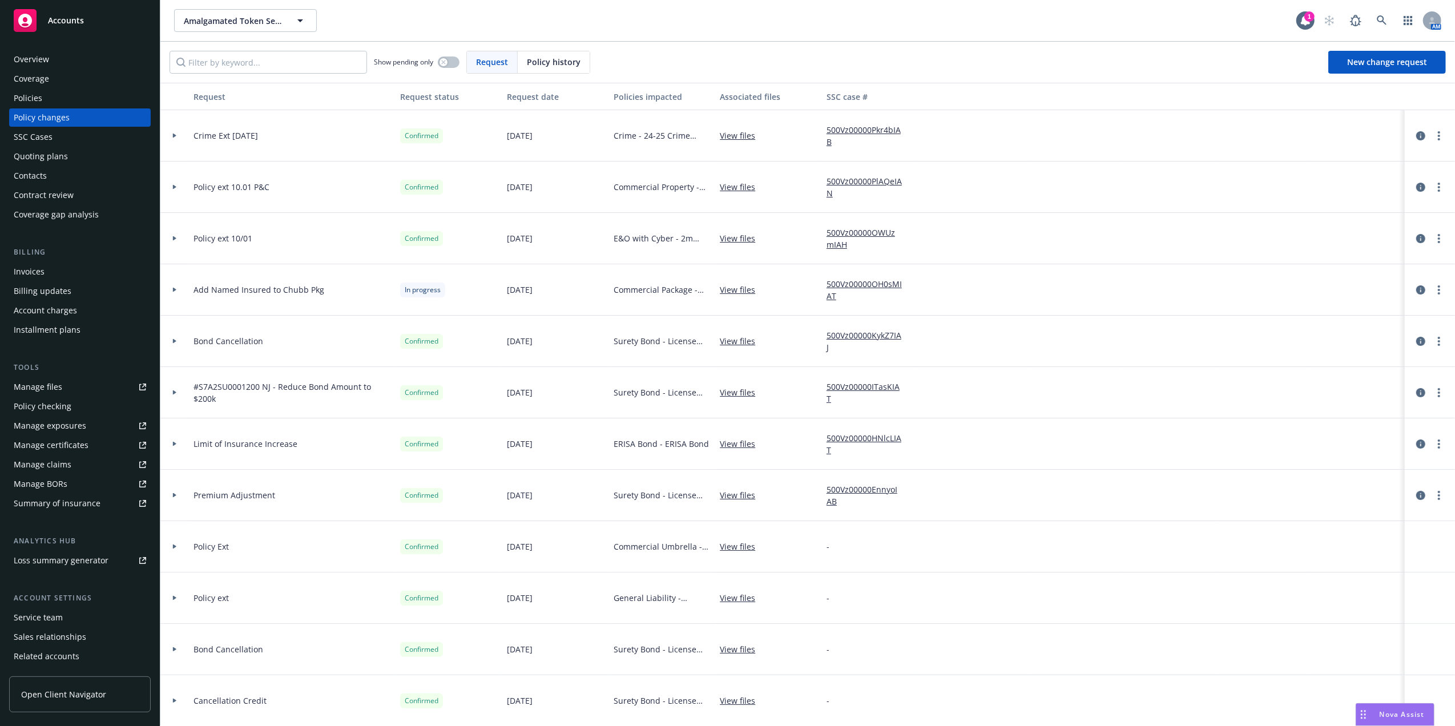
click at [176, 188] on icon at bounding box center [174, 187] width 5 height 4
